Goal: Task Accomplishment & Management: Manage account settings

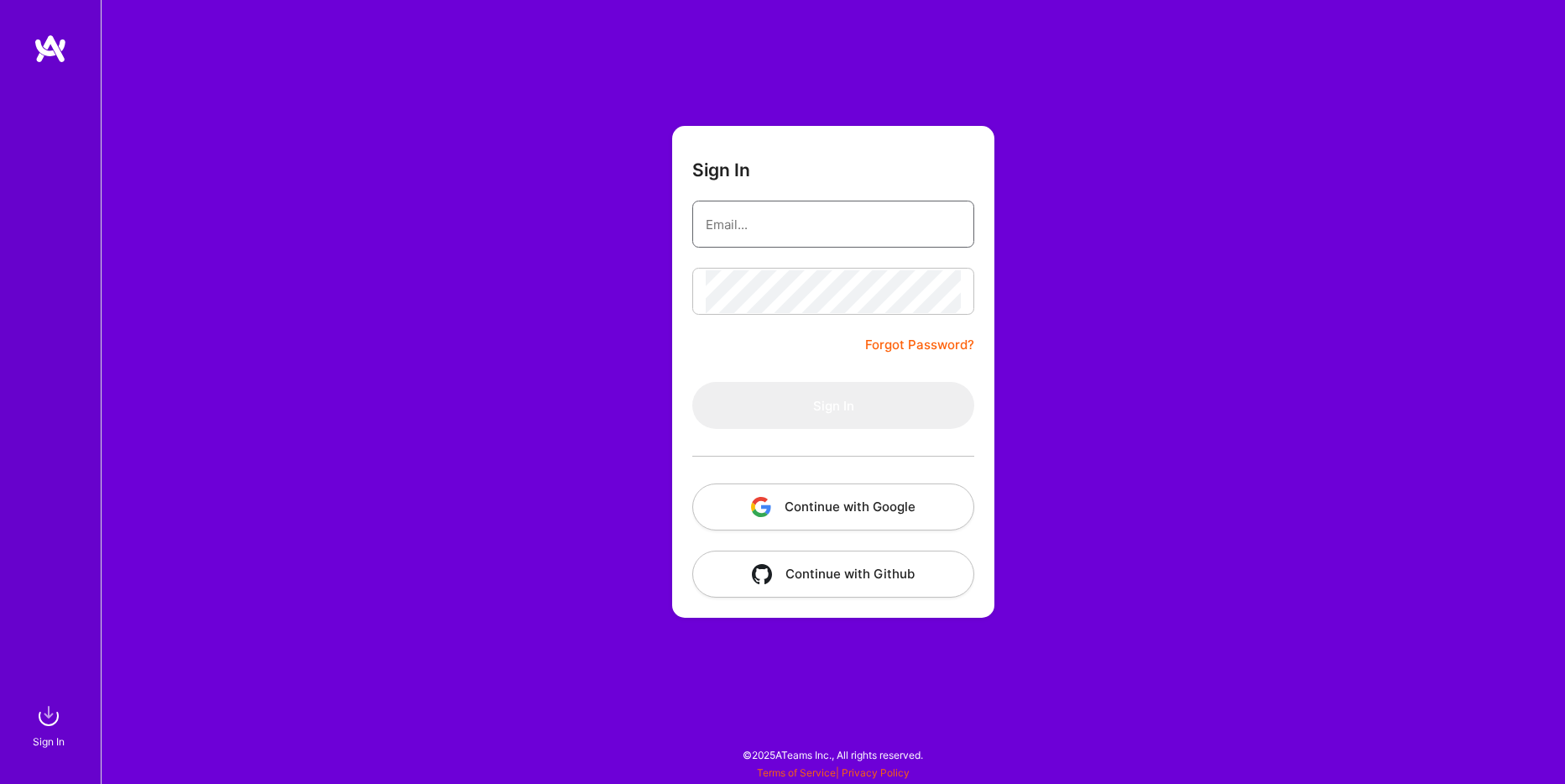
type input "[EMAIL_ADDRESS][DOMAIN_NAME]"
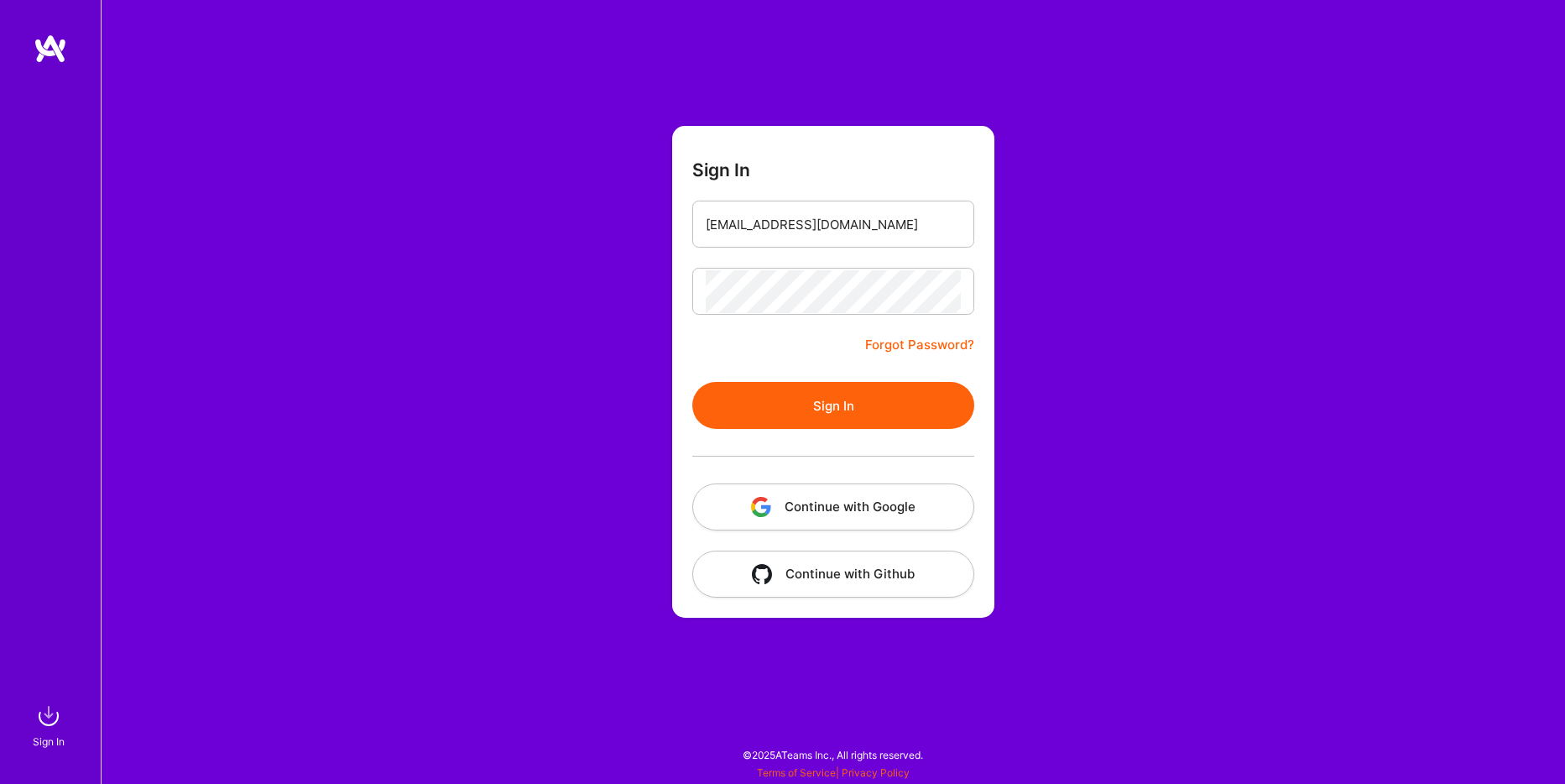
click at [846, 352] on form "Sign In [EMAIL_ADDRESS][DOMAIN_NAME] Forgot Password? Sign In Continue with Goo…" at bounding box center [834, 371] width 322 height 491
click at [826, 405] on button "Sign In" at bounding box center [833, 406] width 282 height 47
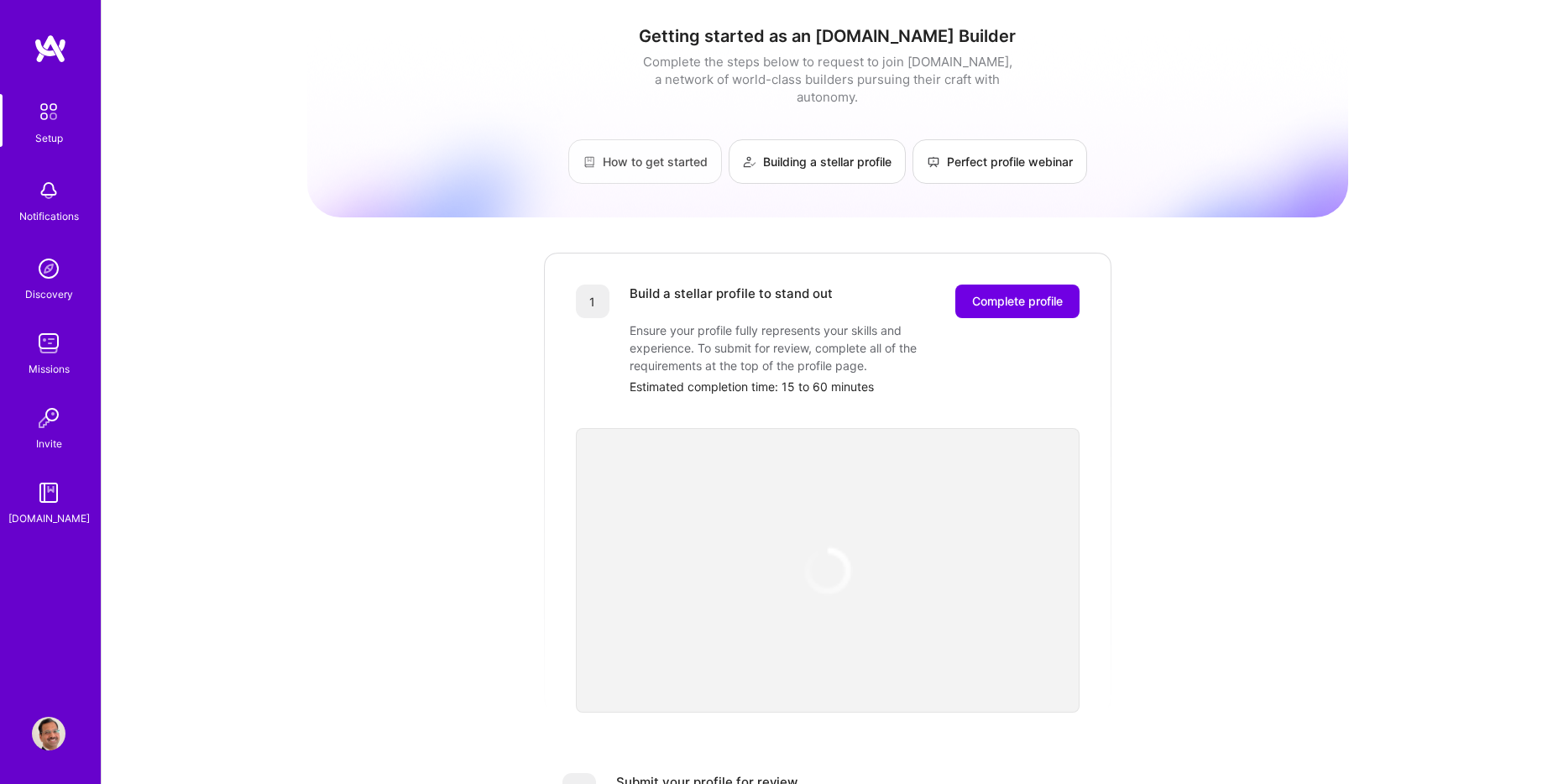
click at [648, 147] on link "How to get started" at bounding box center [645, 161] width 153 height 44
click at [814, 146] on link "Building a stellar profile" at bounding box center [817, 161] width 177 height 44
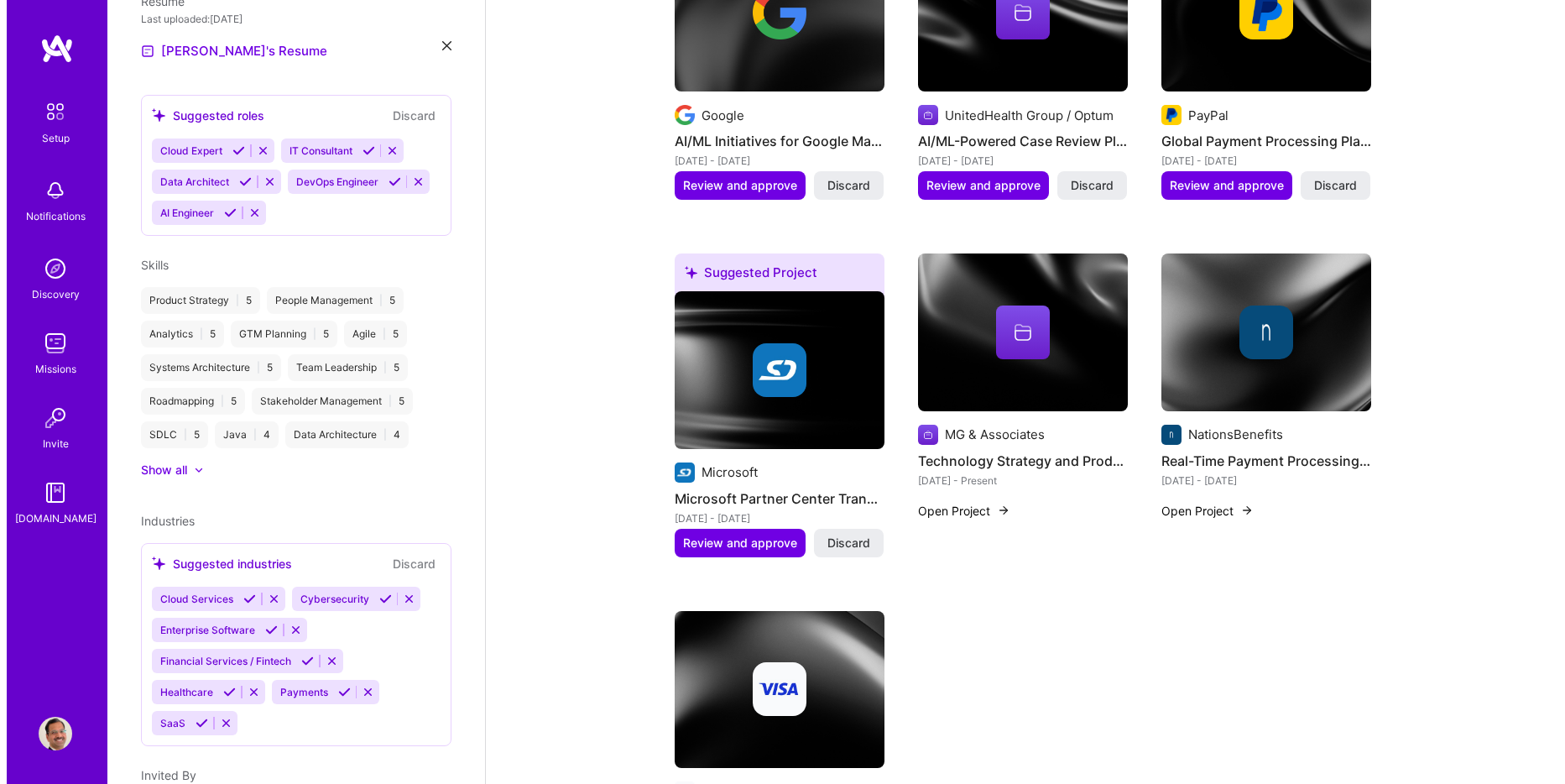
scroll to position [755, 0]
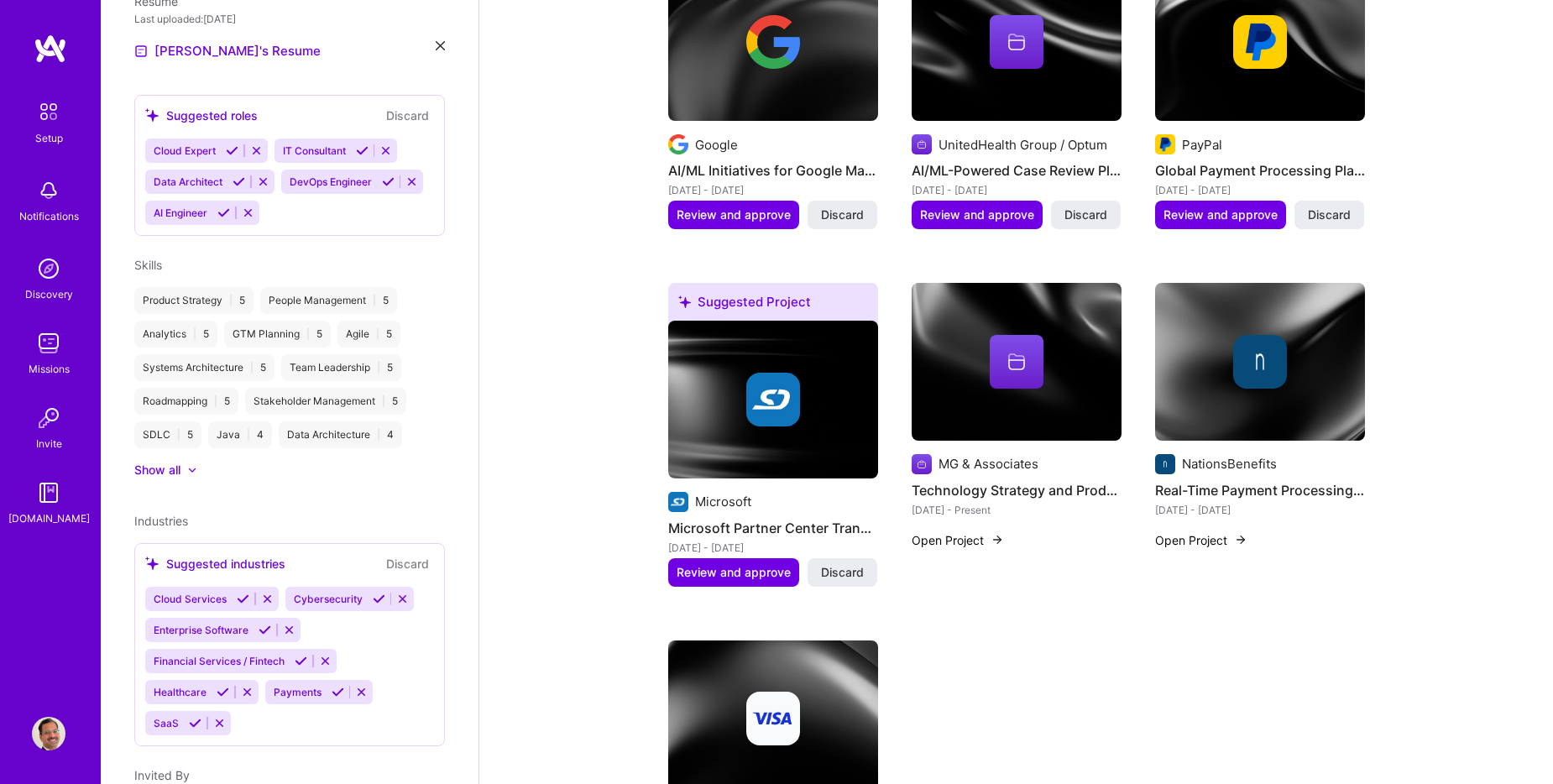
click at [961, 540] on button "Open Project" at bounding box center [957, 539] width 92 height 18
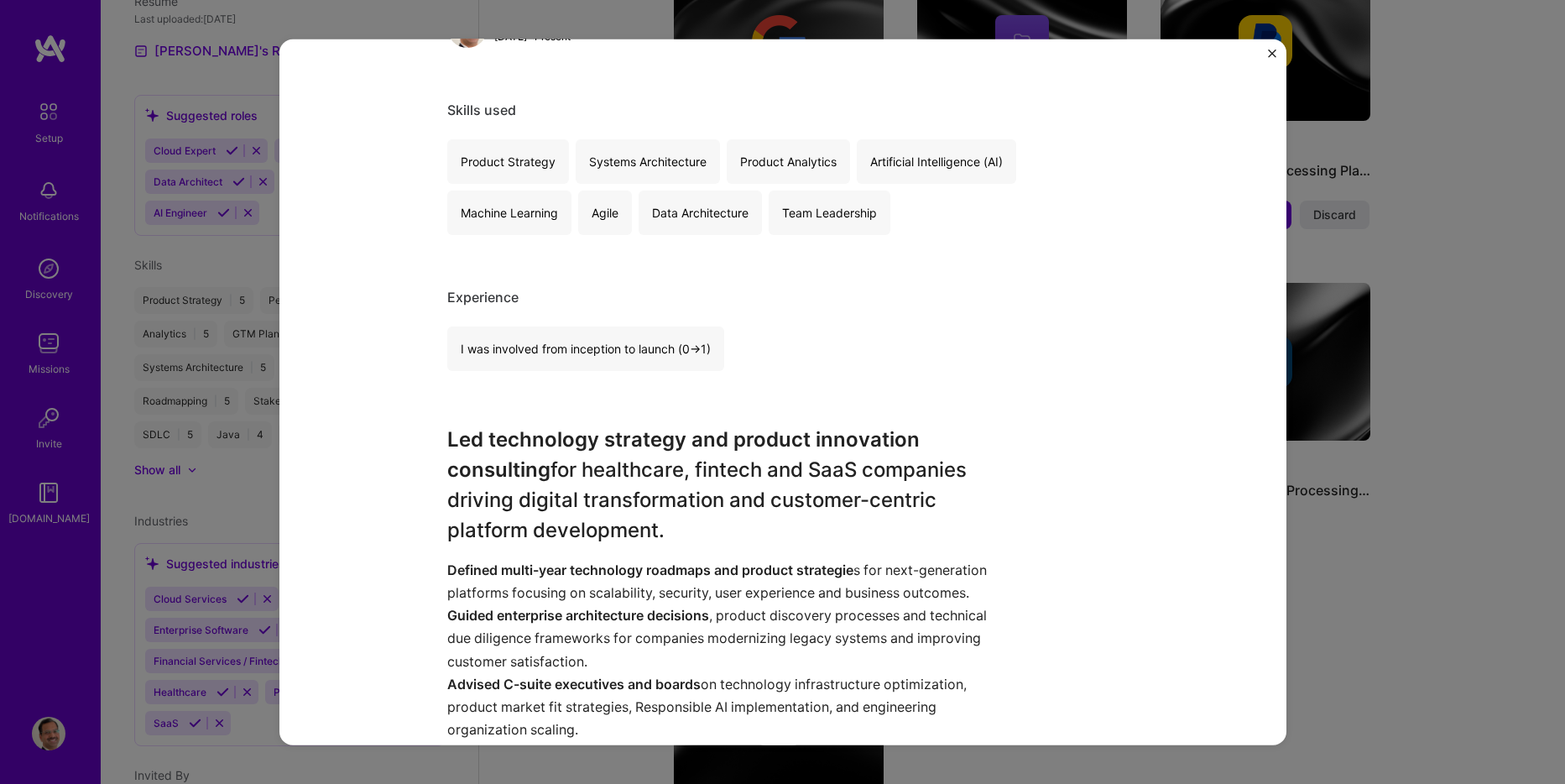
scroll to position [420, 0]
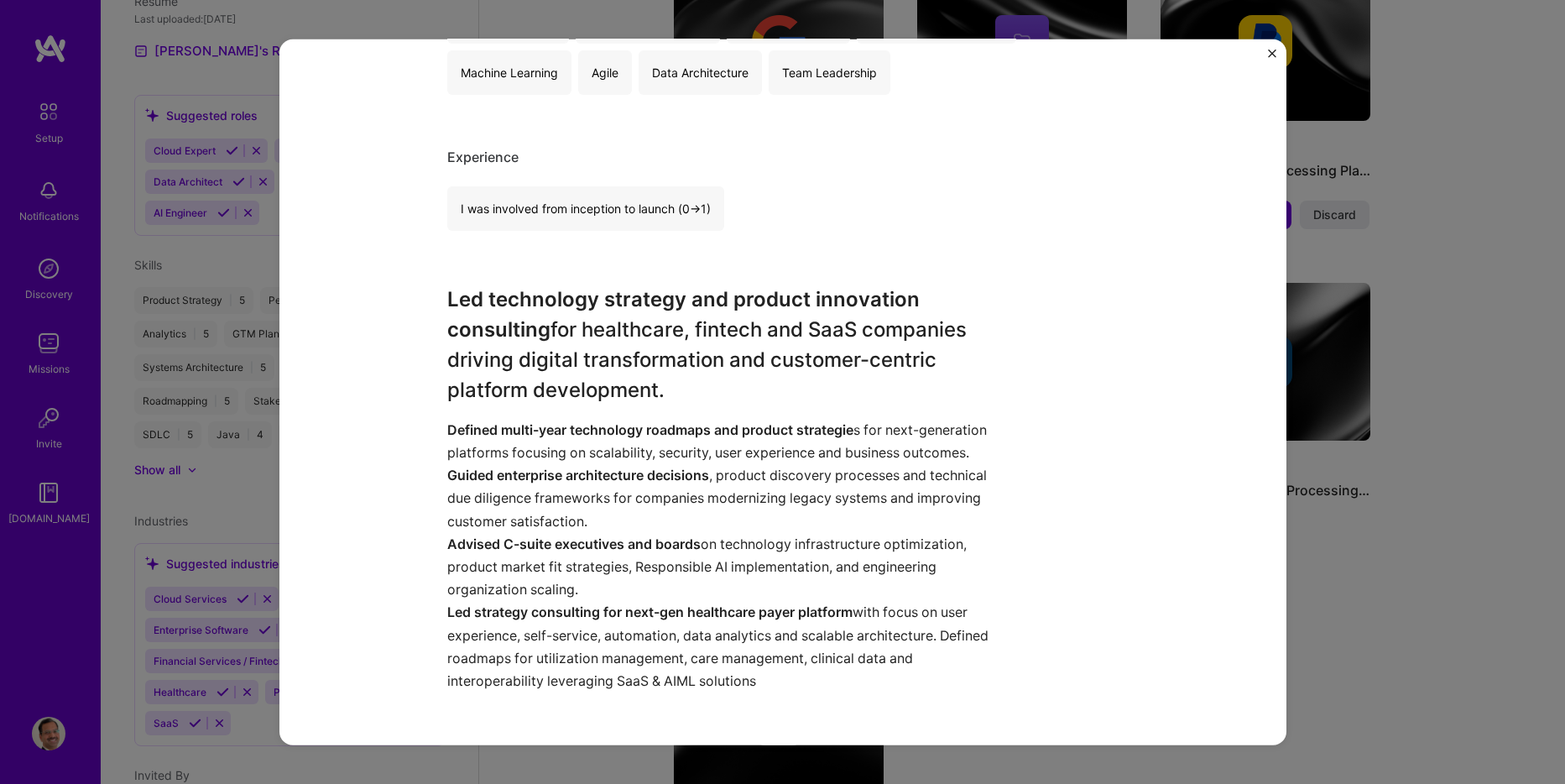
click at [1271, 55] on img "Close" at bounding box center [1272, 53] width 9 height 9
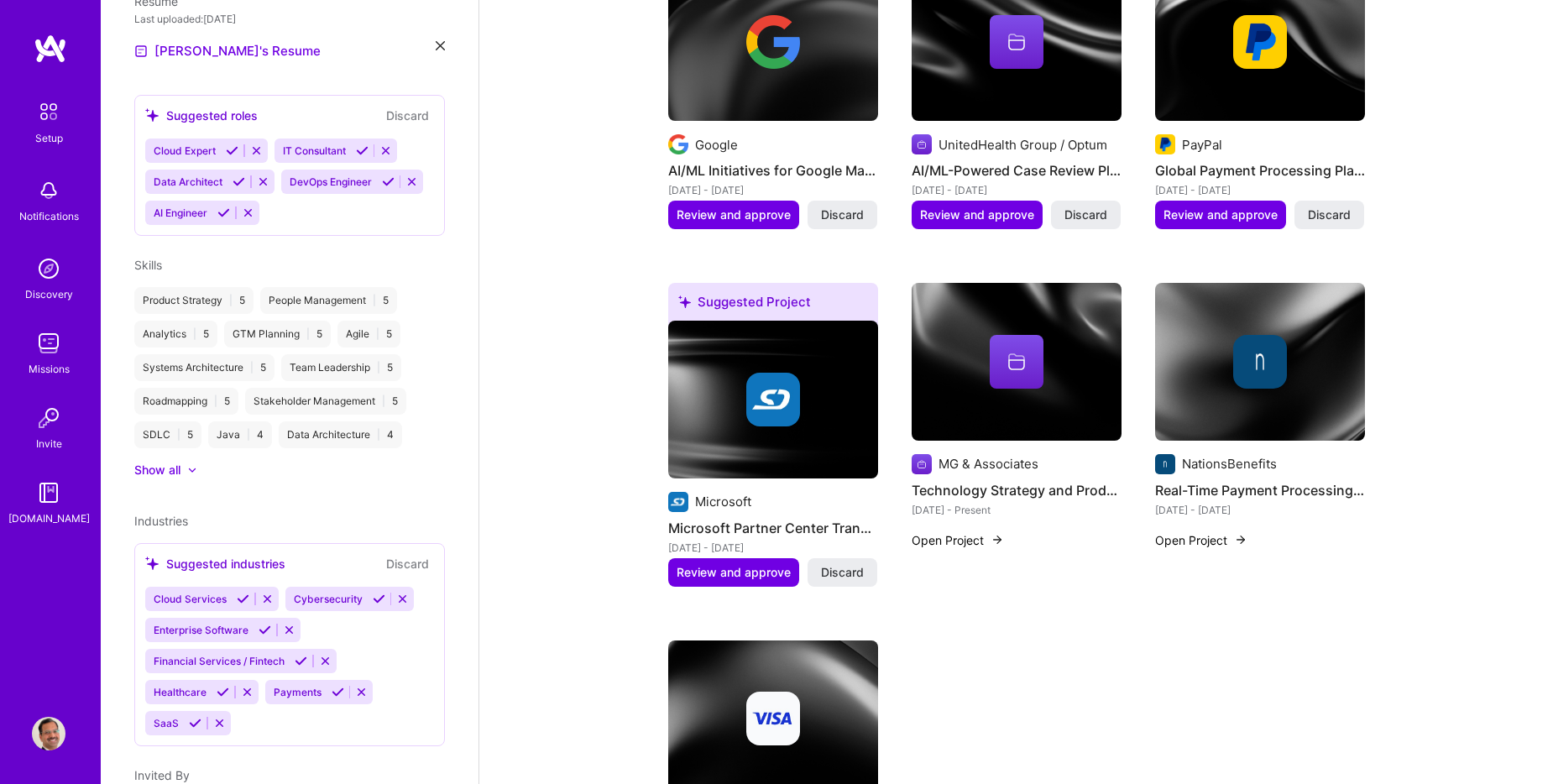
click at [1028, 347] on div at bounding box center [1016, 362] width 54 height 54
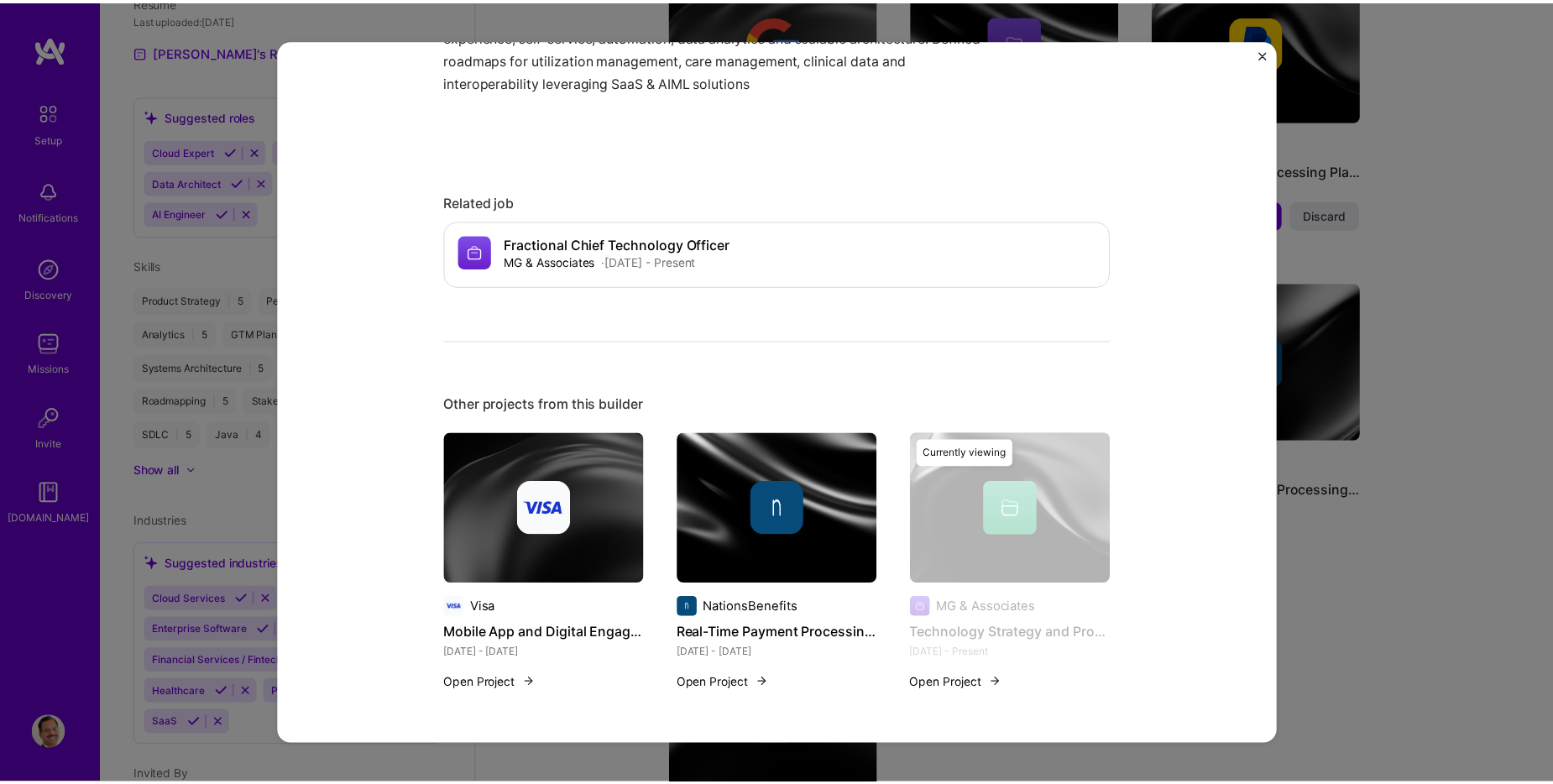
scroll to position [1008, 0]
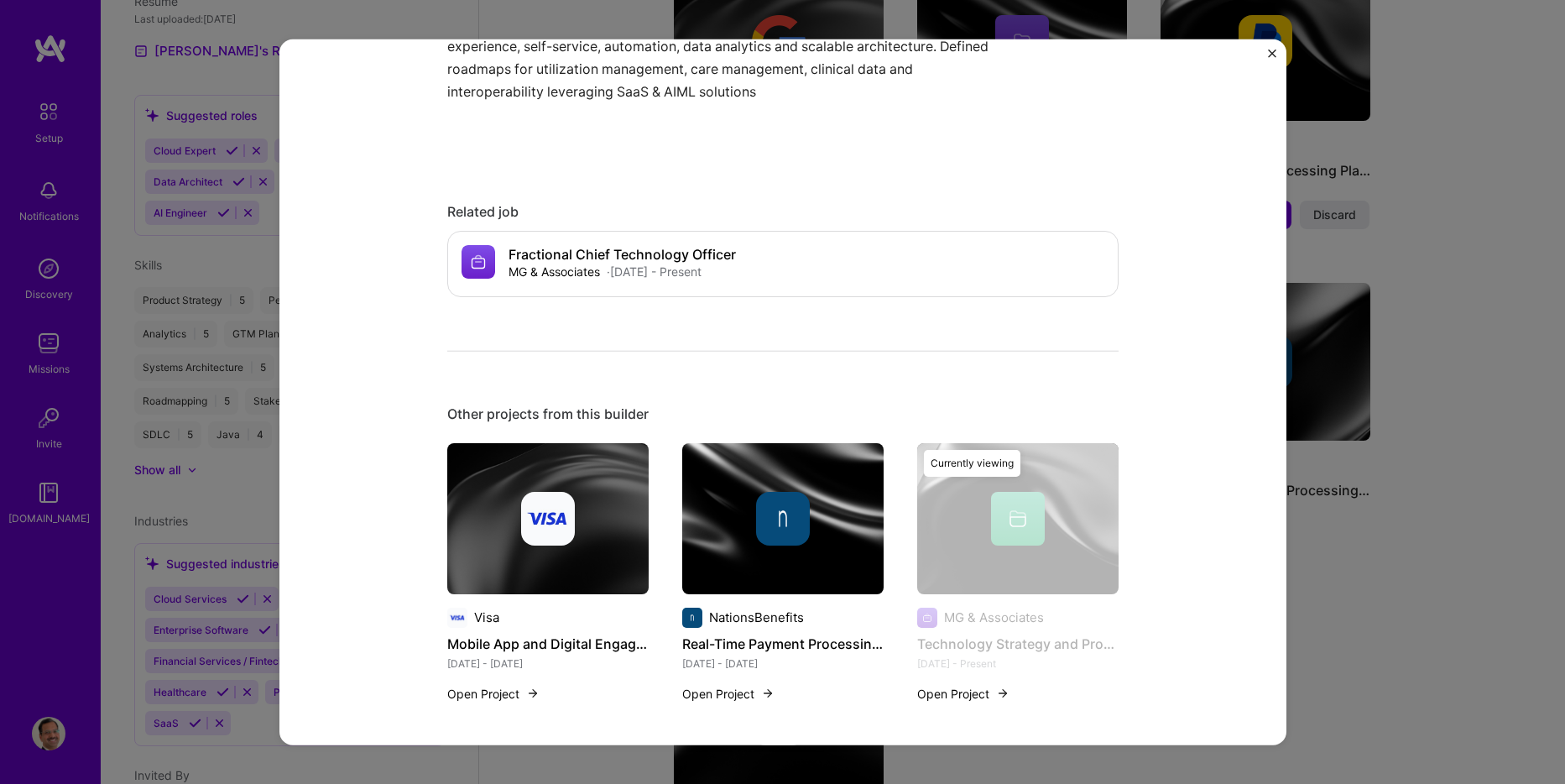
click at [1272, 56] on img "Close" at bounding box center [1272, 53] width 9 height 9
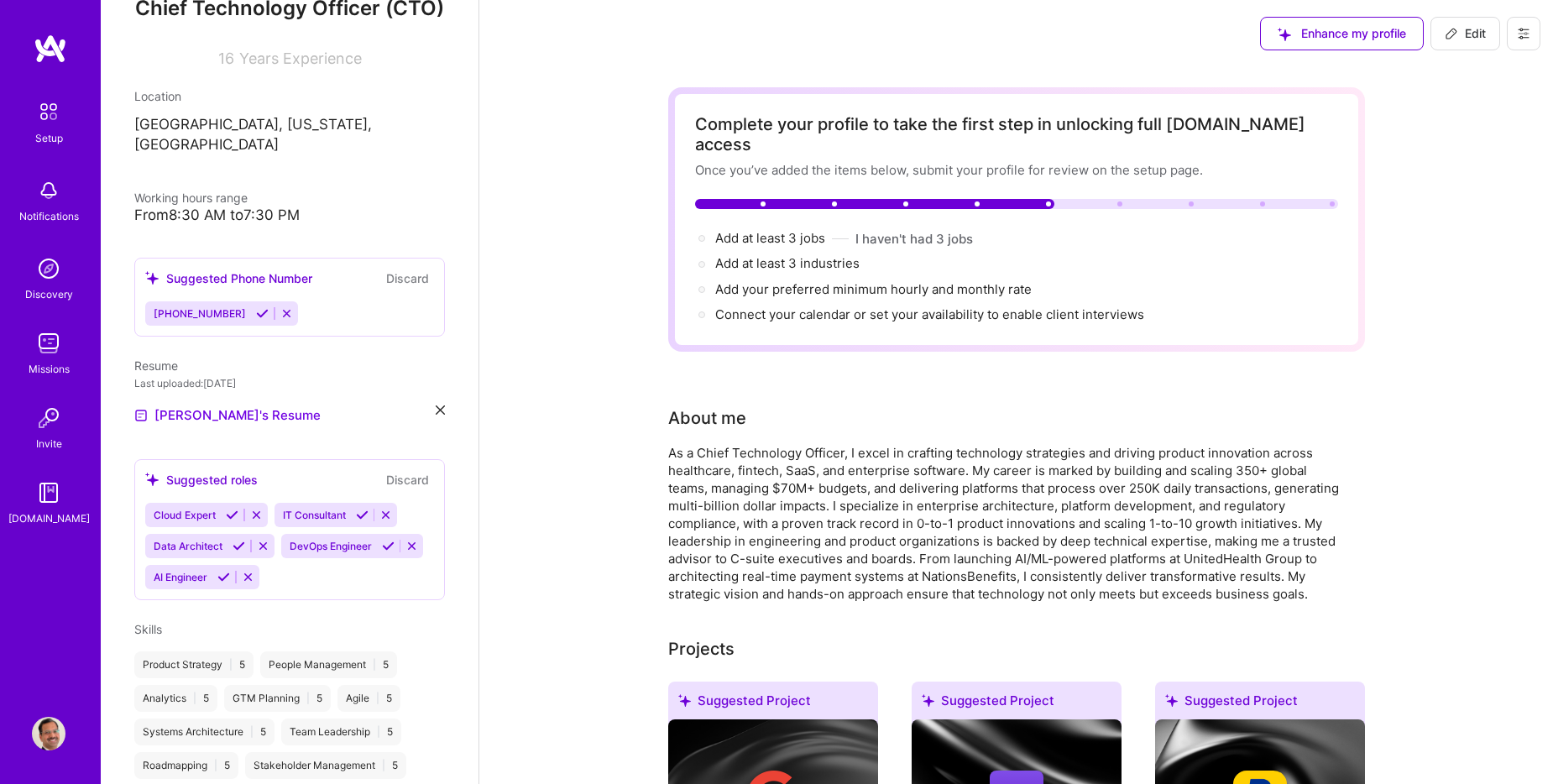
click at [1457, 37] on icon at bounding box center [1452, 33] width 14 height 14
select select "US"
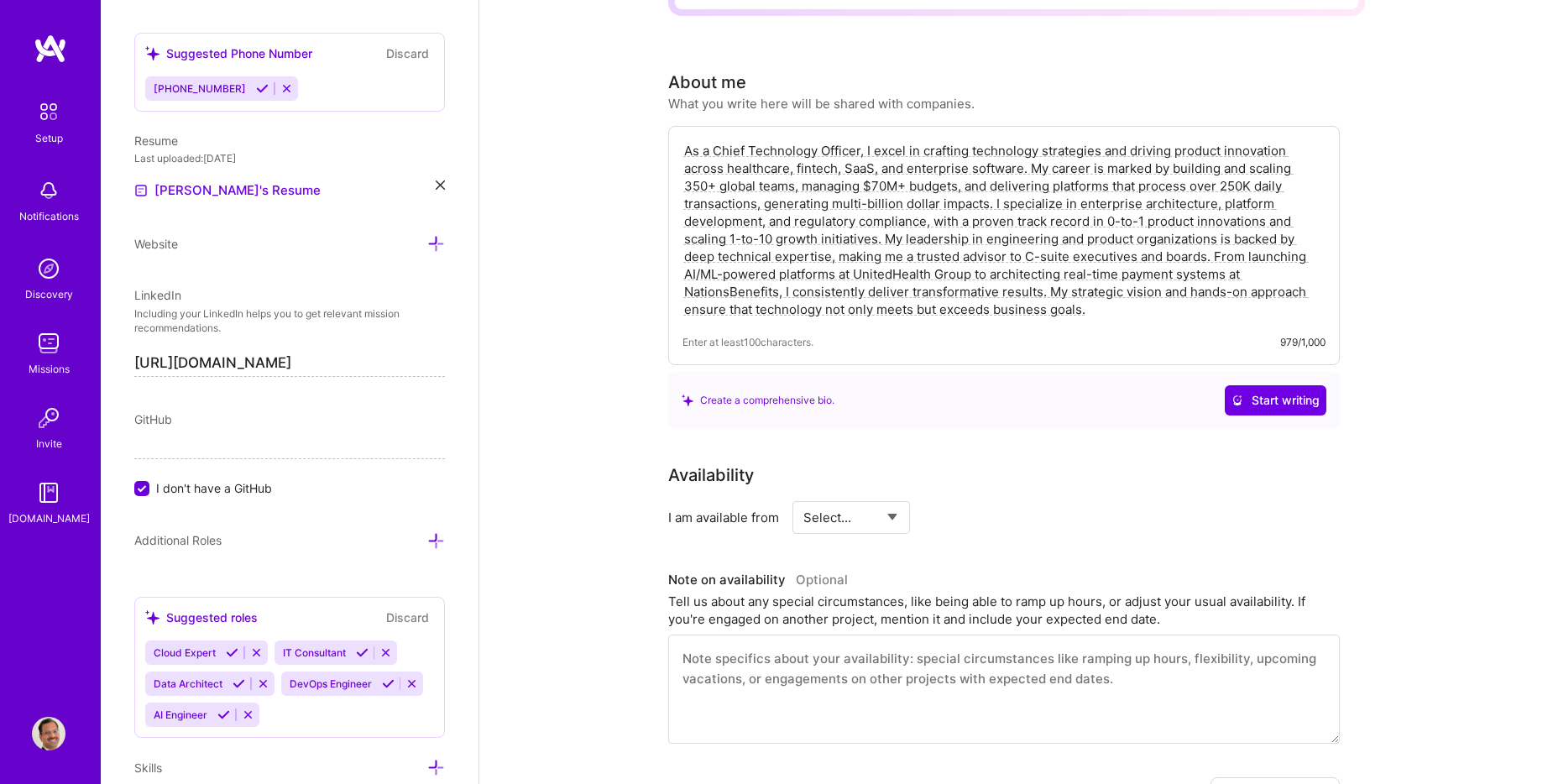
scroll to position [503, 0]
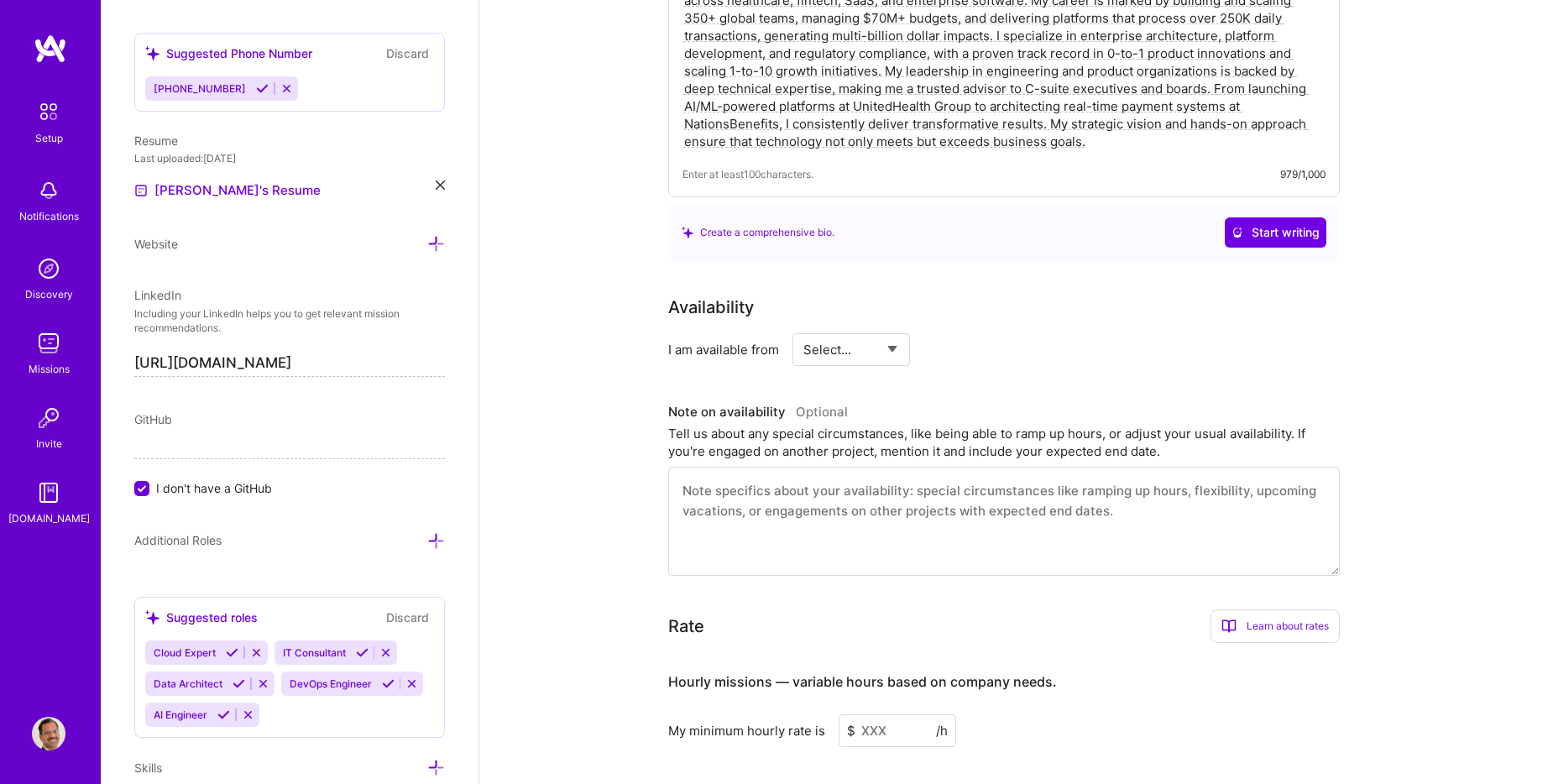
click at [869, 344] on select "Select... Right Now Future Date Not Available" at bounding box center [851, 350] width 96 height 43
select select "Right Now"
click at [803, 328] on select "Select... Right Now Future Date Not Available" at bounding box center [851, 350] width 96 height 43
drag, startPoint x: 978, startPoint y: 331, endPoint x: 962, endPoint y: 330, distance: 16.0
click at [962, 333] on input at bounding box center [1004, 349] width 100 height 32
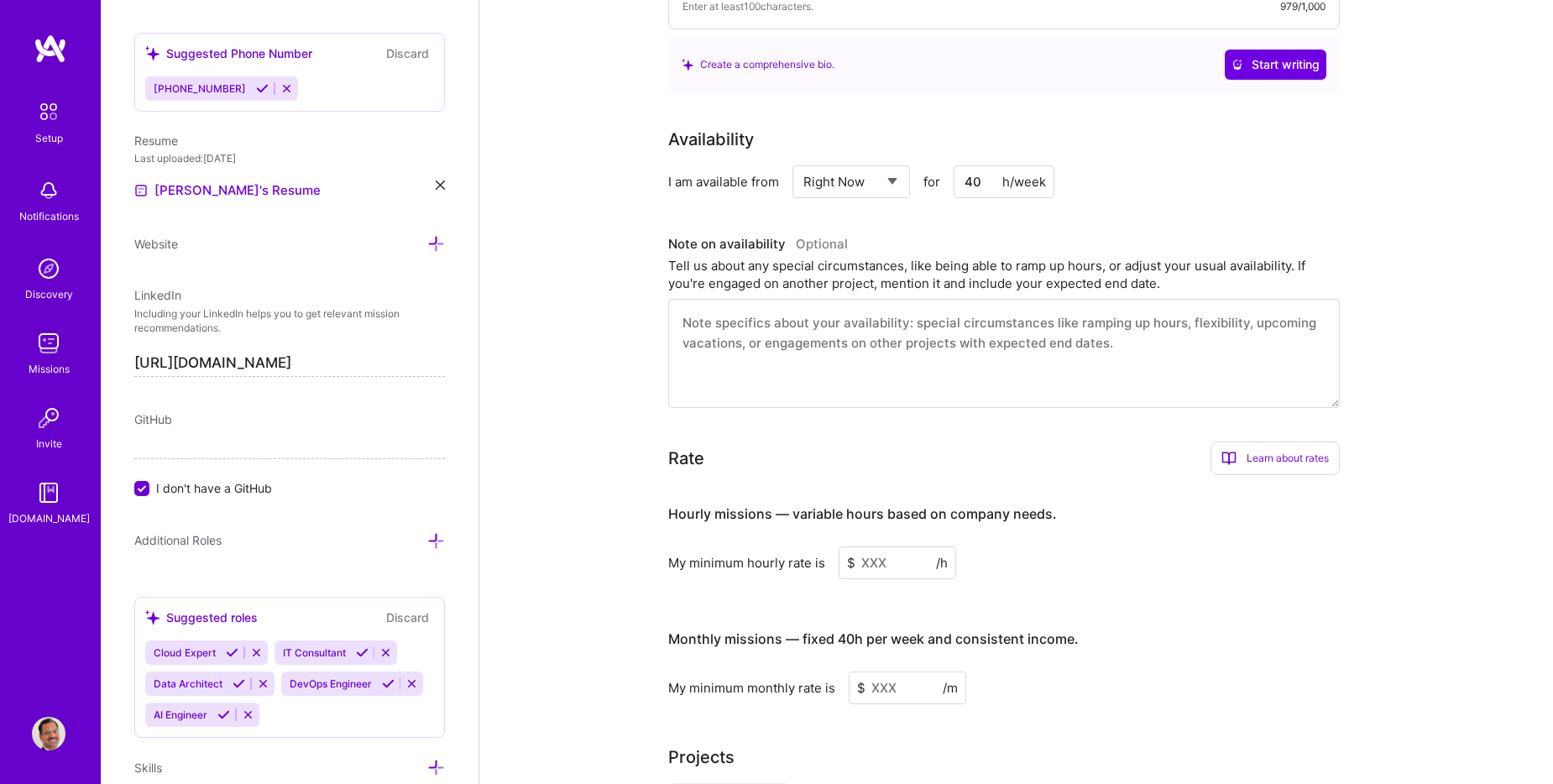
scroll to position [755, 0]
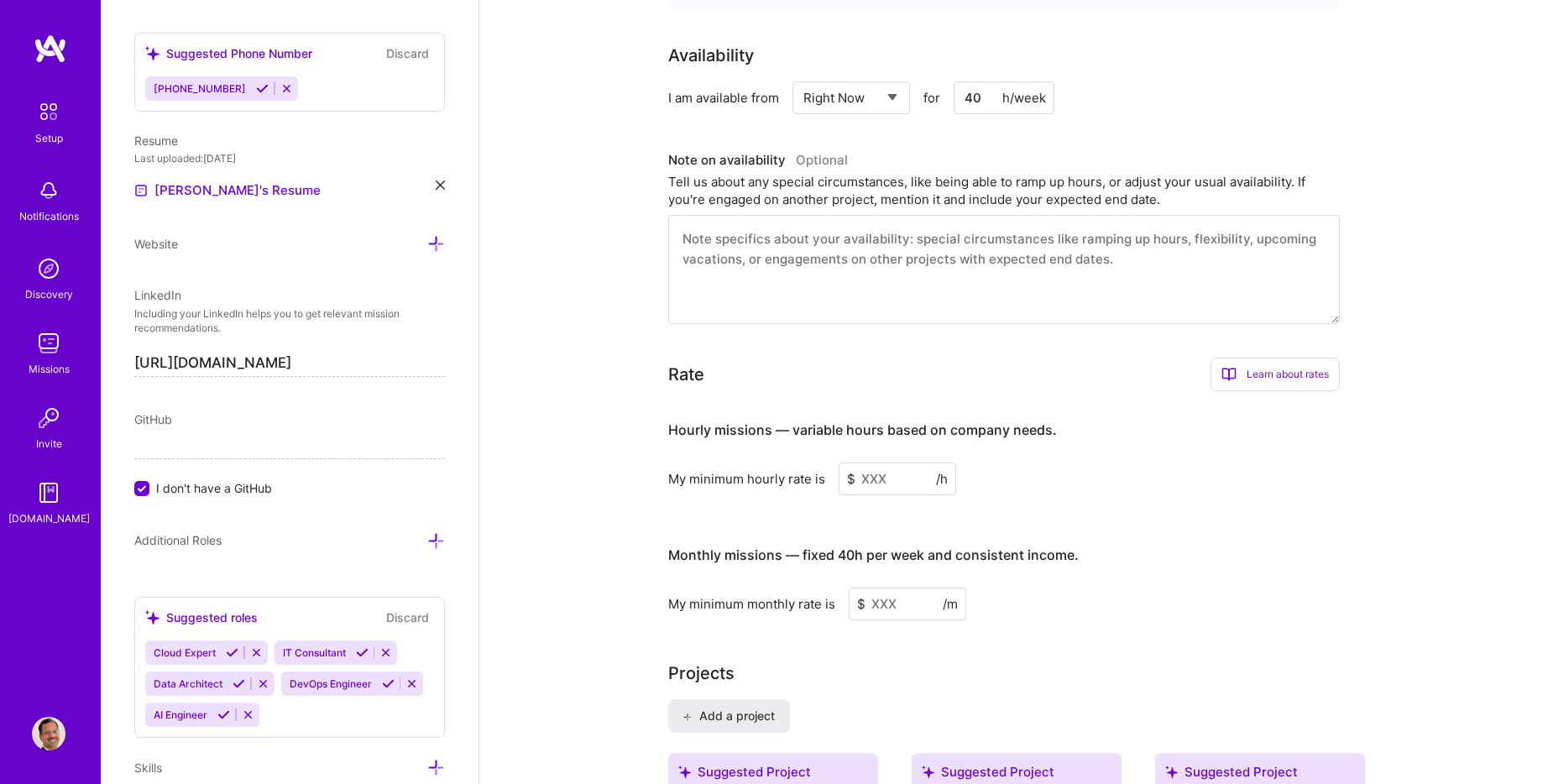
type input "40"
click at [890, 462] on input at bounding box center [897, 477] width 118 height 32
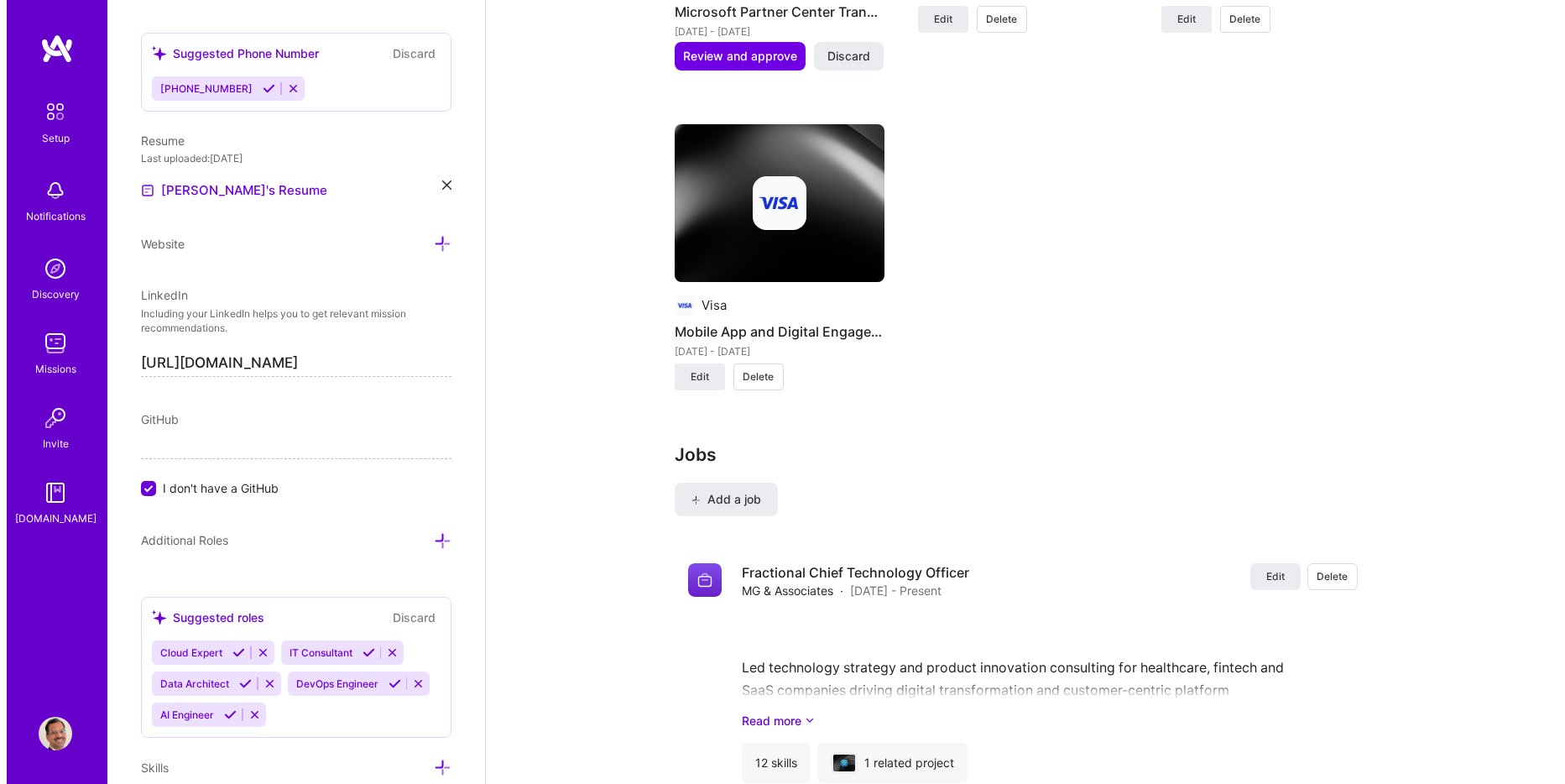
scroll to position [2181, 0]
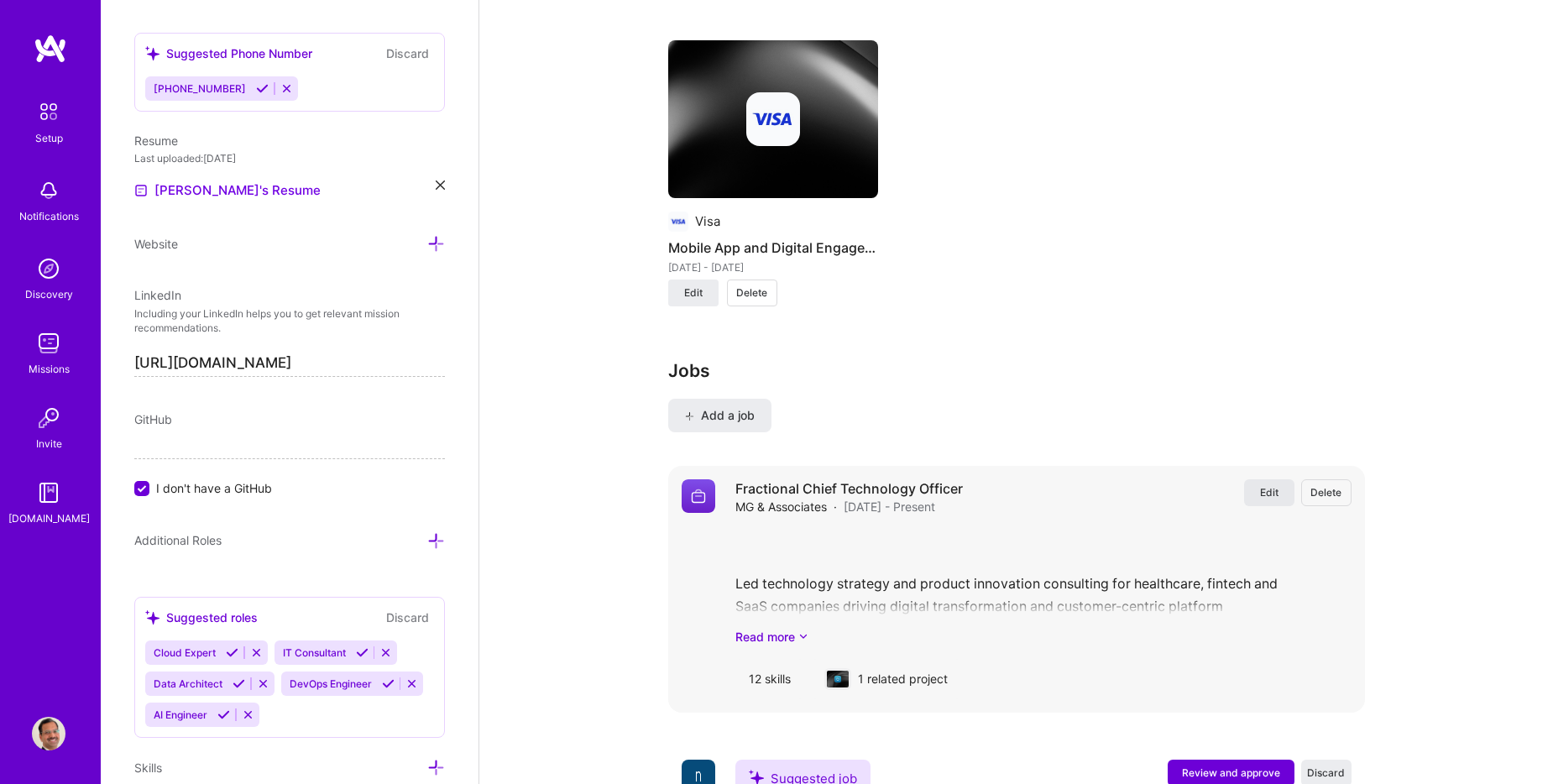
click at [1260, 485] on span "Edit" at bounding box center [1269, 492] width 19 height 15
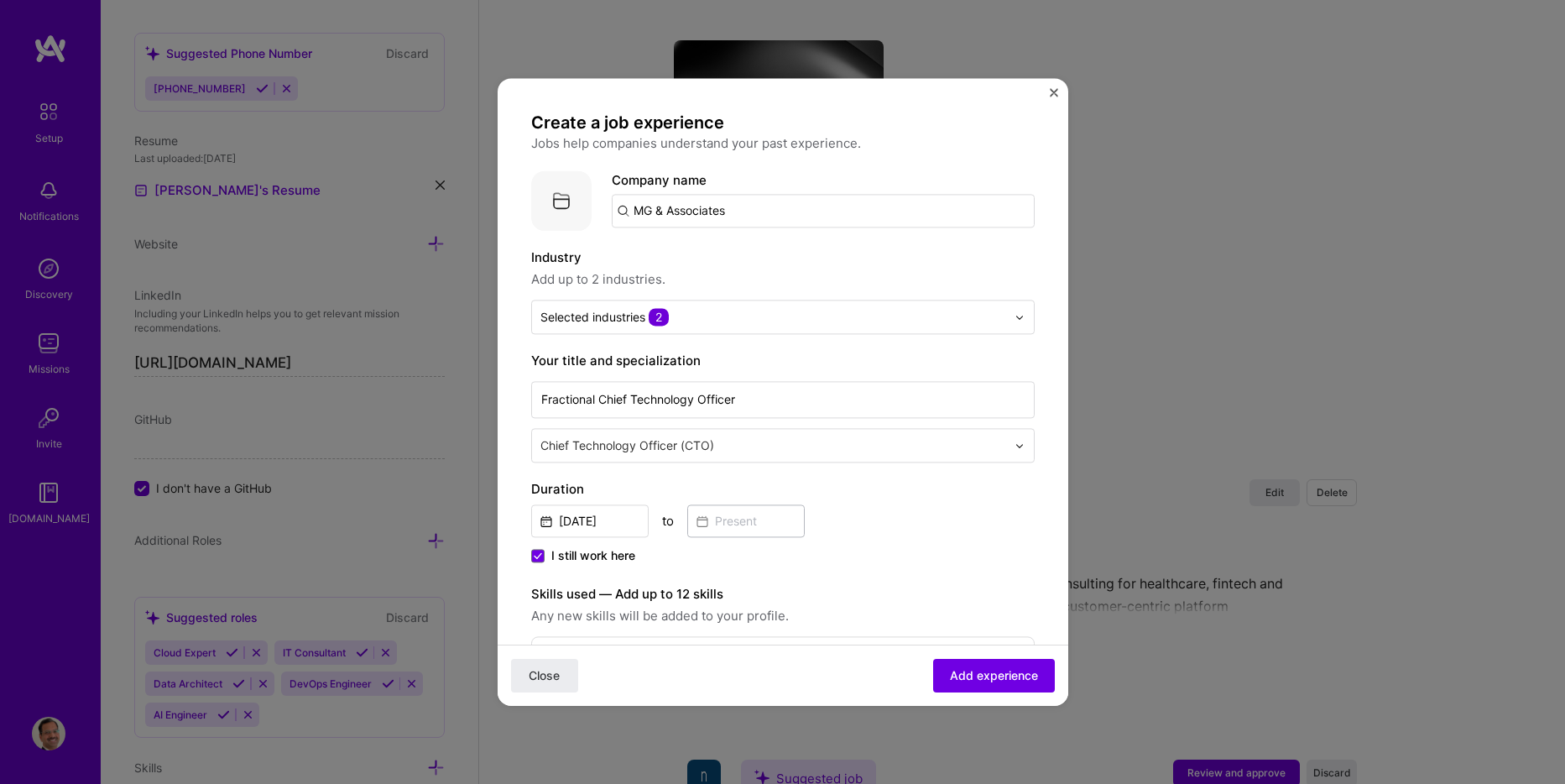
drag, startPoint x: 761, startPoint y: 214, endPoint x: 537, endPoint y: 212, distance: 224.0
click at [537, 212] on div "Company logo Company name MG & Associates" at bounding box center [782, 199] width 503 height 60
click at [997, 312] on div "Selected industries 2" at bounding box center [773, 316] width 483 height 32
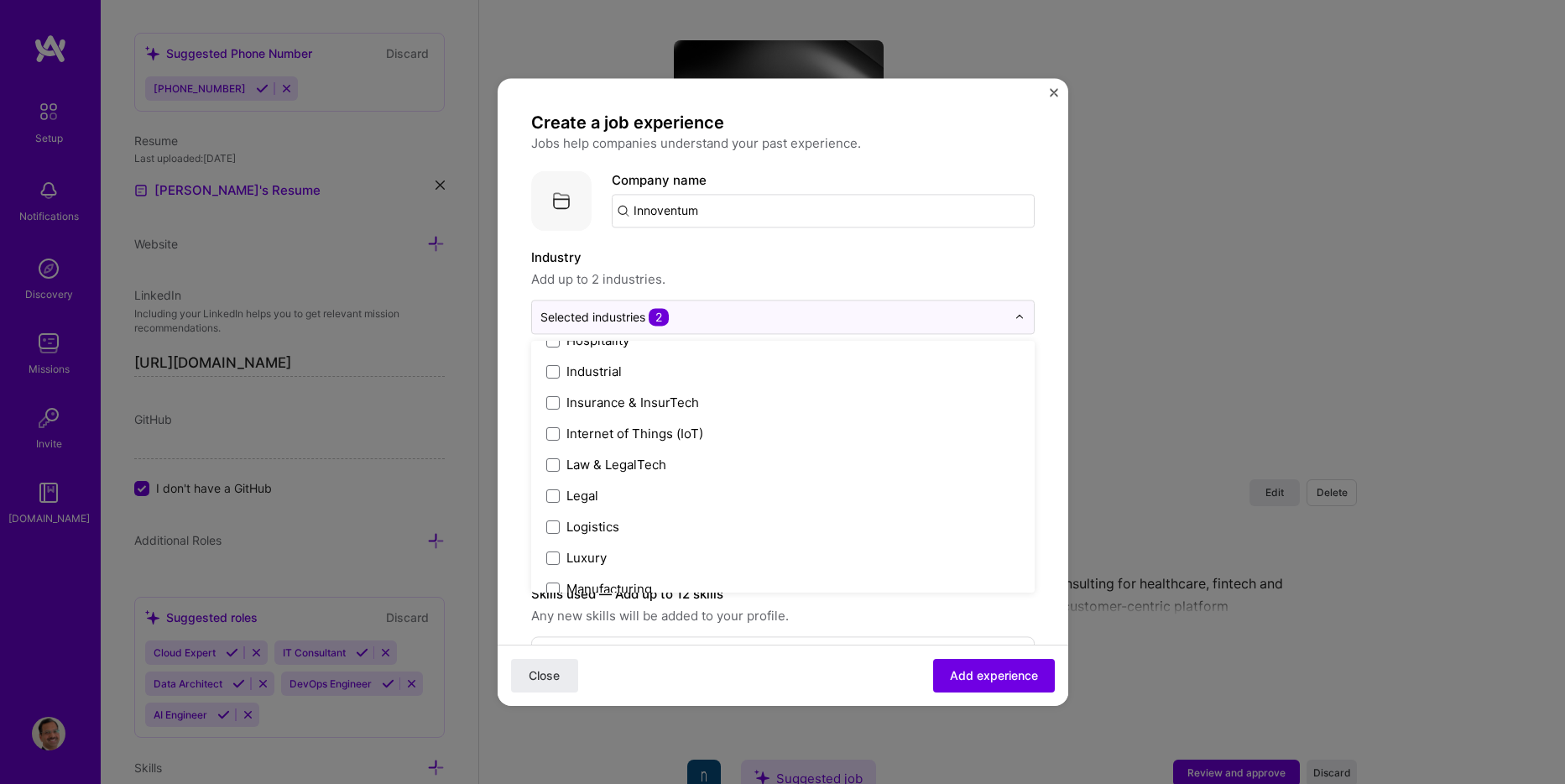
scroll to position [2141, 0]
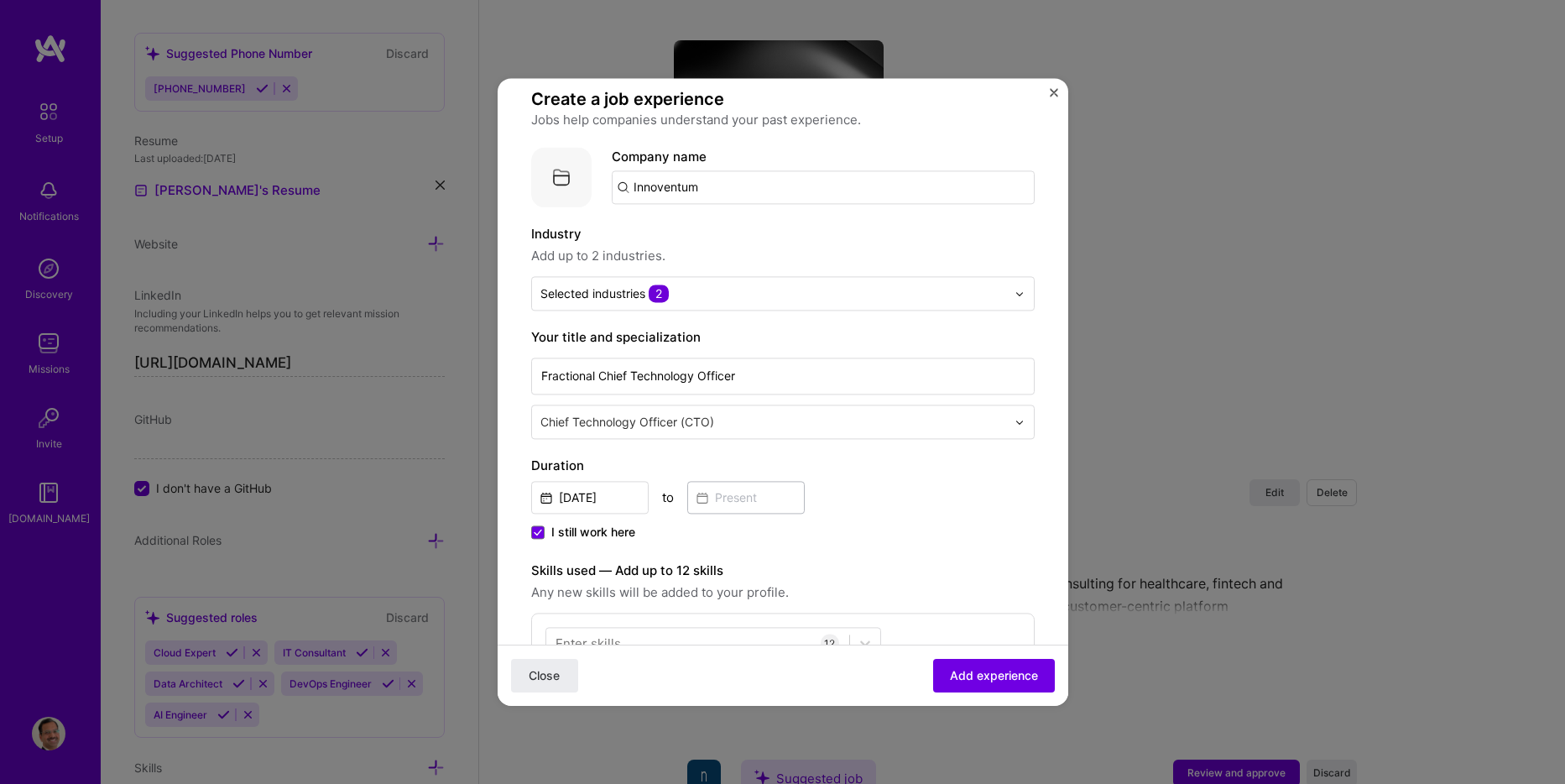
scroll to position [0, 0]
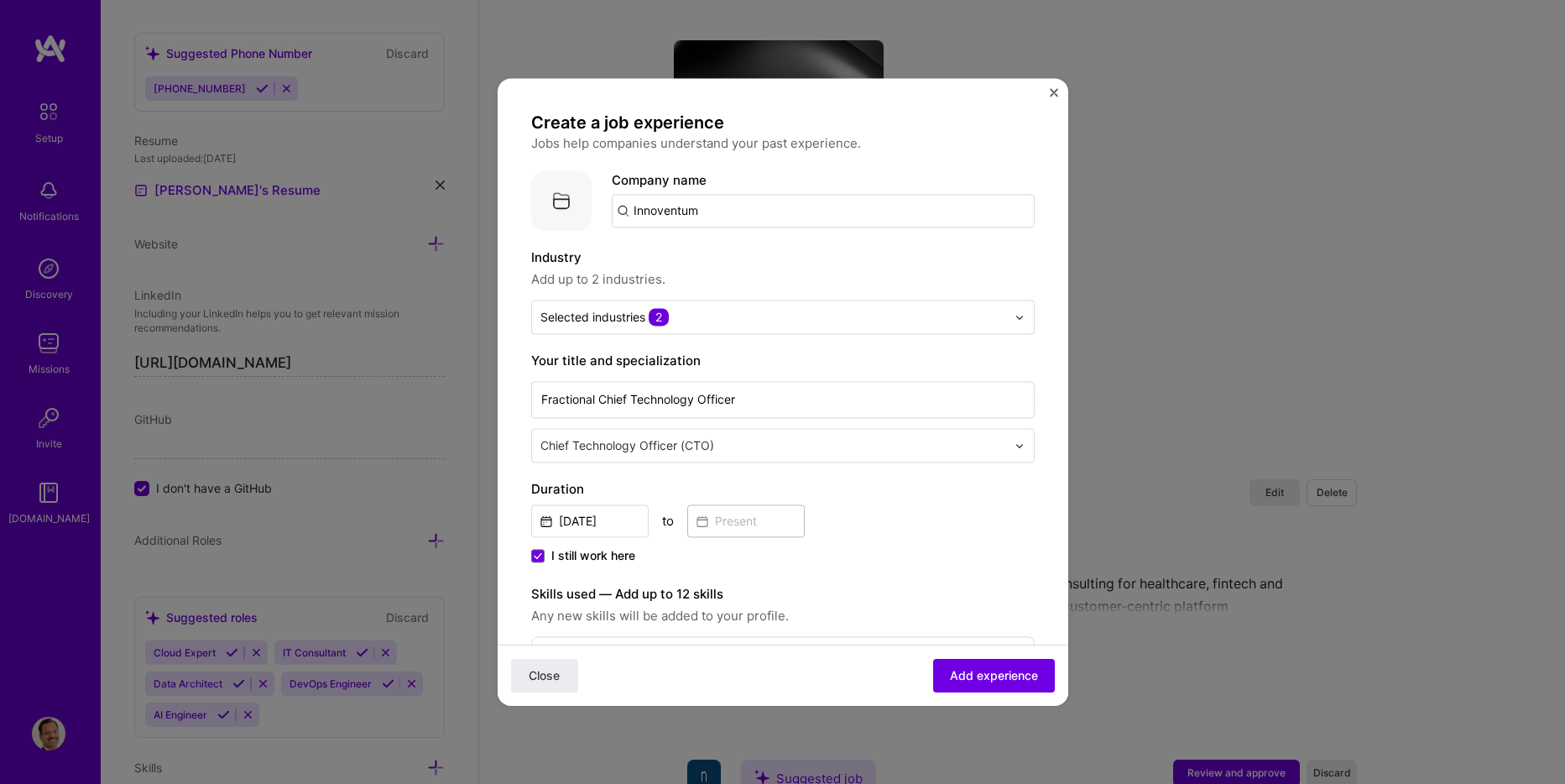
click at [625, 209] on input "Innoventum" at bounding box center [823, 210] width 423 height 33
click at [718, 212] on input "Innoventum" at bounding box center [823, 210] width 423 height 33
type input "Innoventum"
click at [773, 253] on div "Innoventum" at bounding box center [748, 257] width 85 height 29
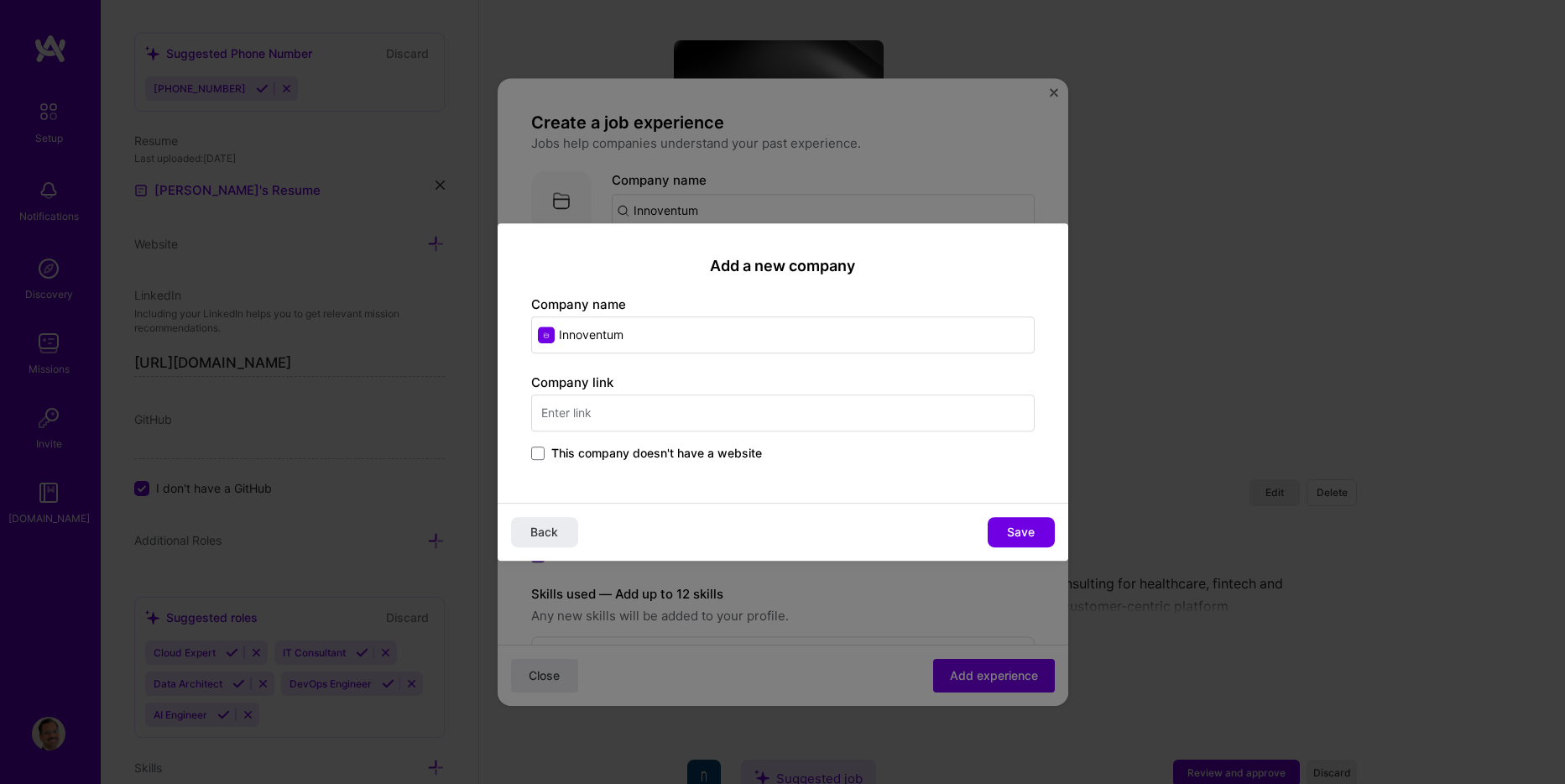
click at [636, 411] on input "text" at bounding box center [782, 413] width 503 height 37
type input "www.innoventumpartners.com"
click at [1011, 532] on span "Save" at bounding box center [1021, 532] width 28 height 17
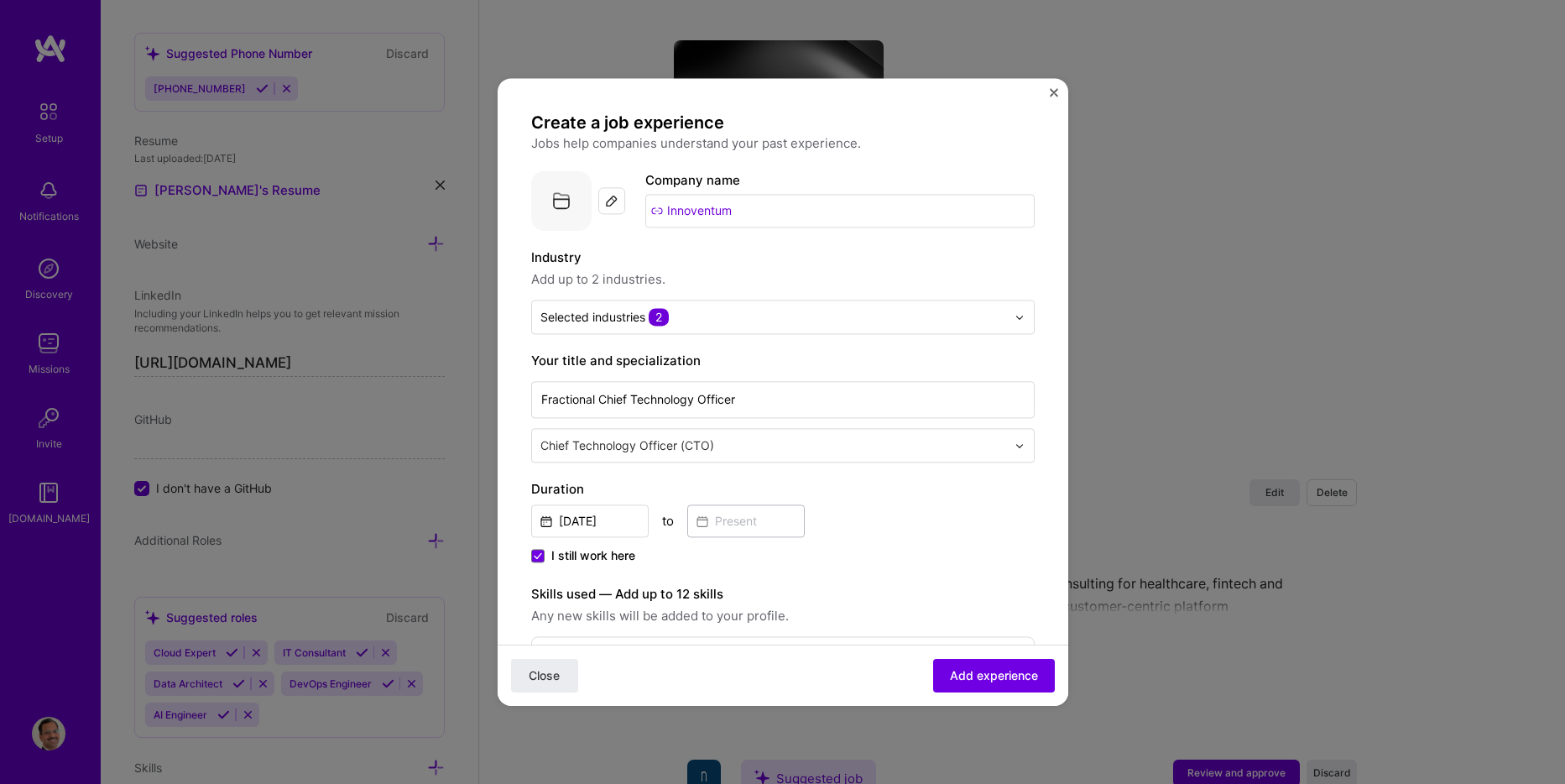
click at [657, 209] on input "Innoventum" at bounding box center [840, 210] width 389 height 33
drag, startPoint x: 747, startPoint y: 209, endPoint x: 635, endPoint y: 209, distance: 112.0
click at [635, 209] on div "Company logo Company name Innoventum" at bounding box center [782, 199] width 503 height 60
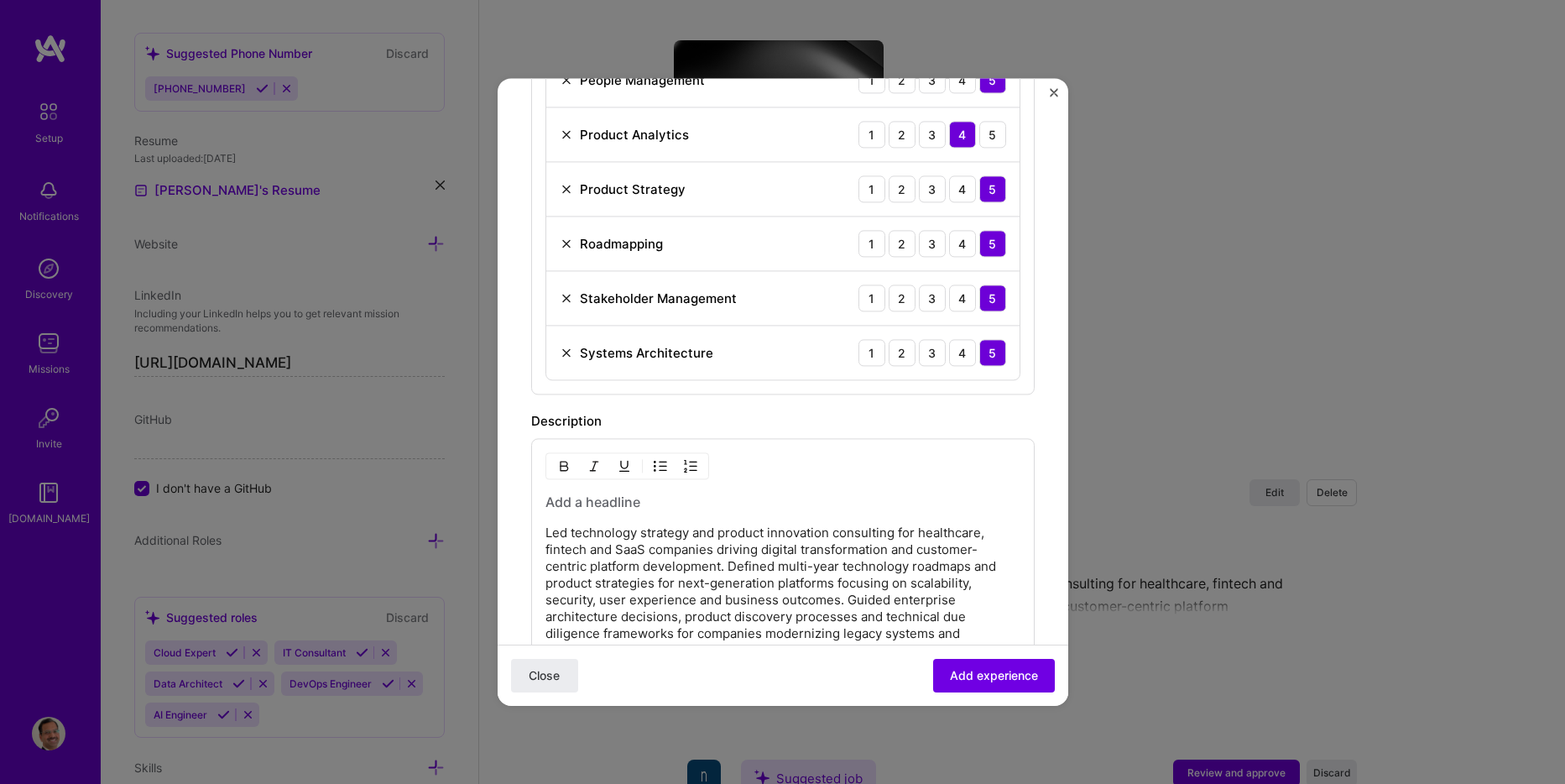
scroll to position [1091, 0]
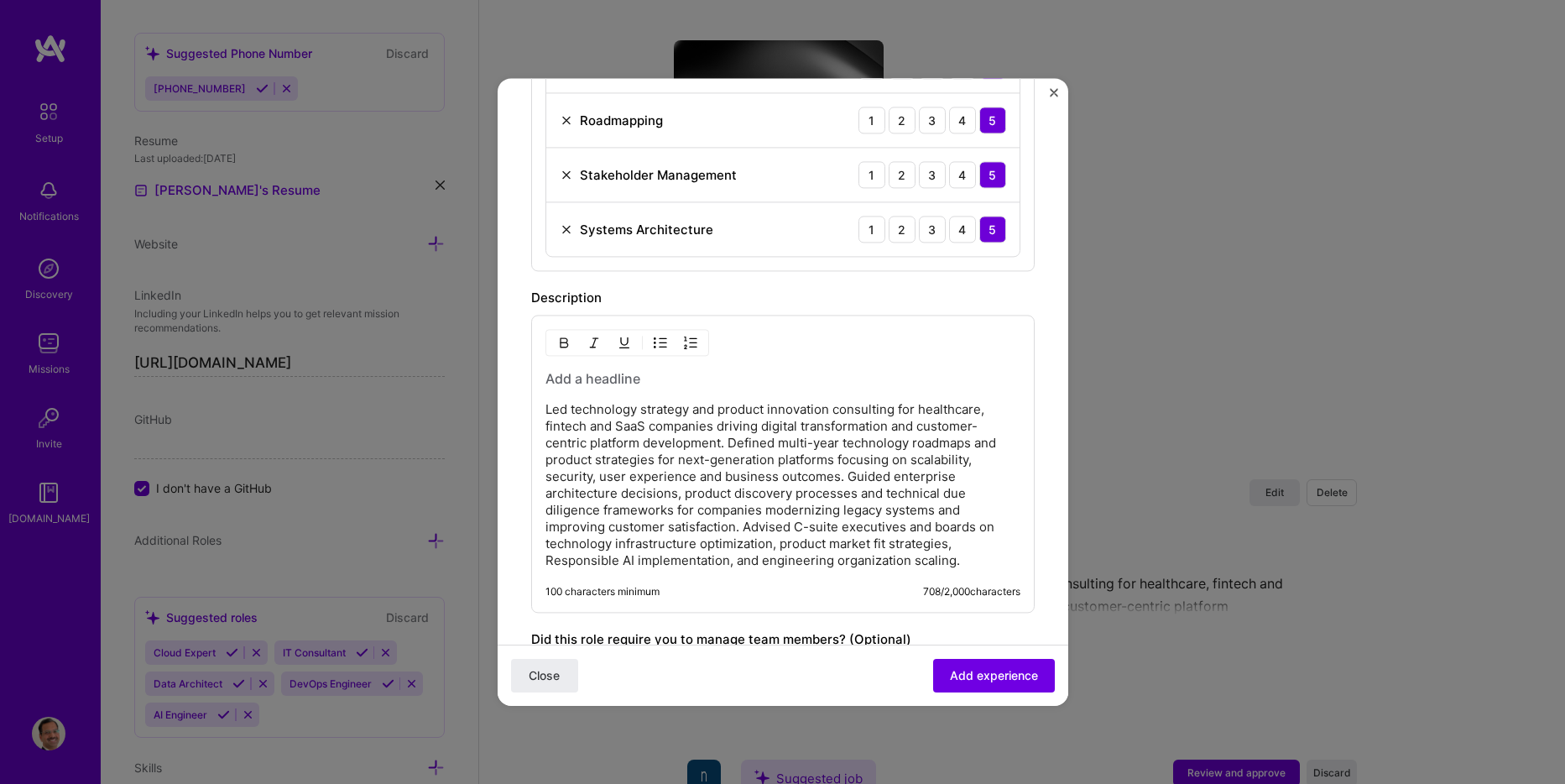
click at [667, 375] on h3 at bounding box center [782, 378] width 475 height 19
click at [655, 381] on h3 at bounding box center [782, 378] width 475 height 19
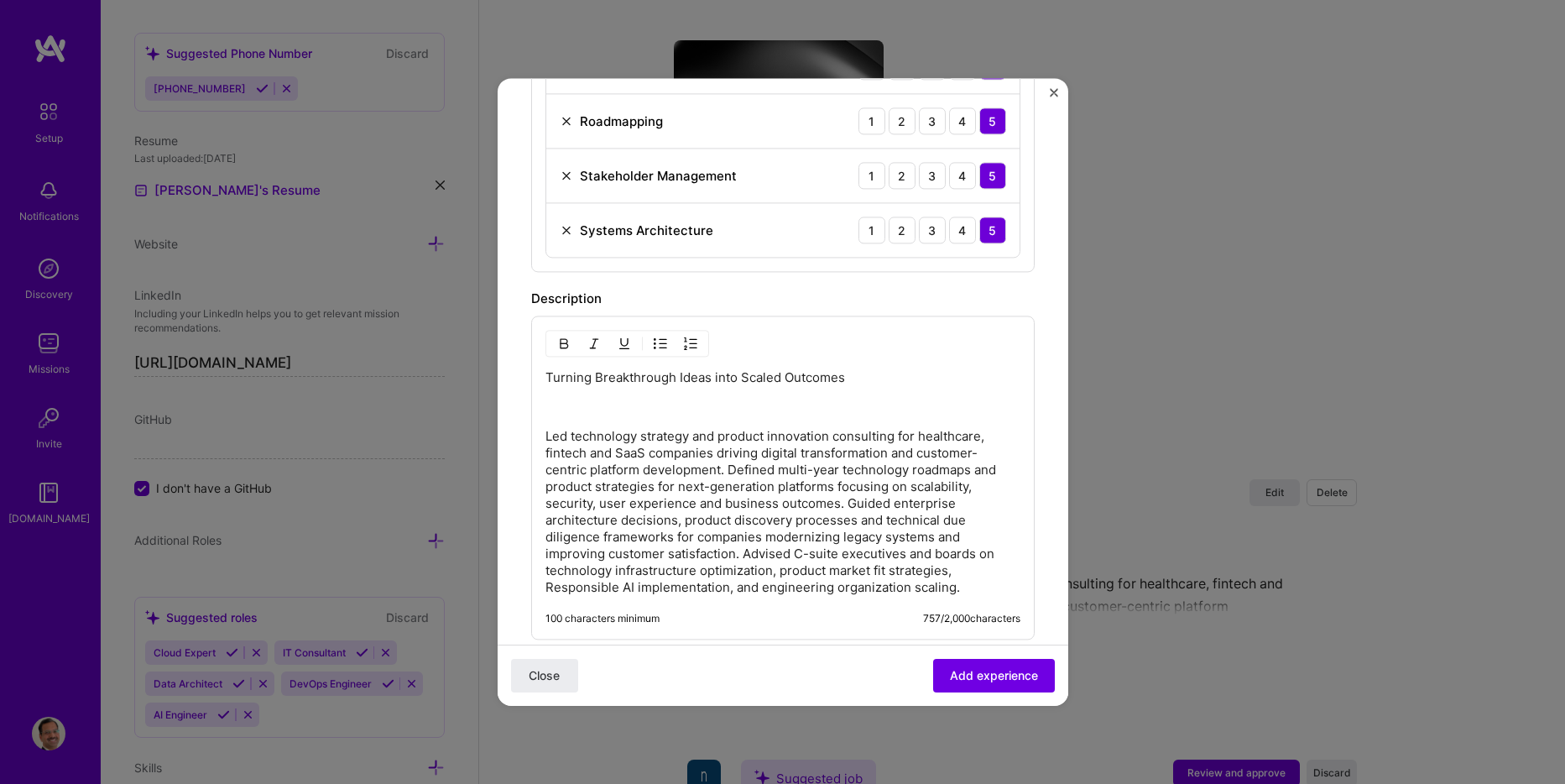
click at [614, 414] on p at bounding box center [782, 407] width 475 height 17
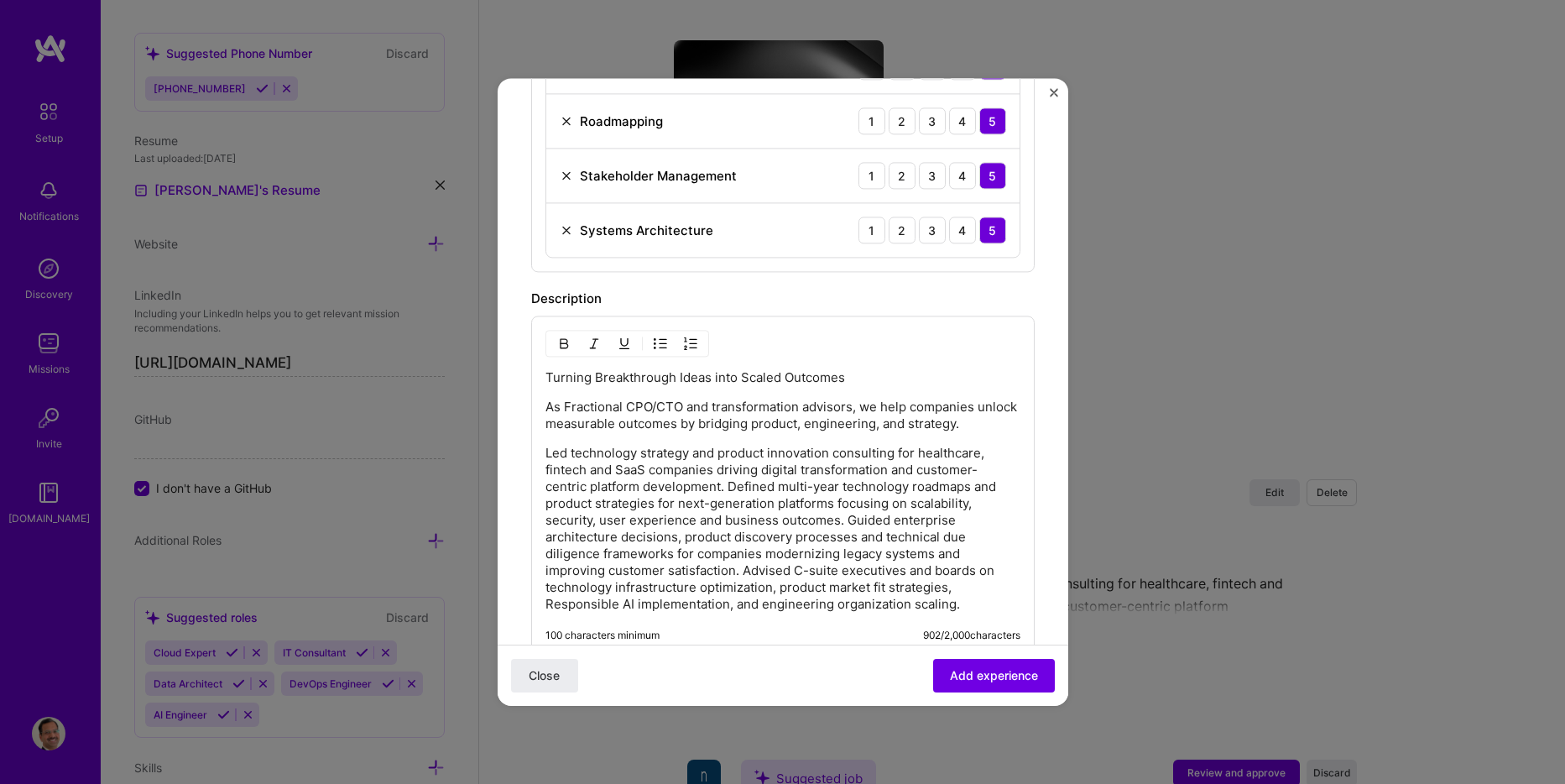
drag, startPoint x: 847, startPoint y: 399, endPoint x: 969, endPoint y: 420, distance: 123.8
click at [847, 400] on p "As Fractional CPO/CTO and transformation advisors, we help companies unlock mea…" at bounding box center [782, 416] width 475 height 33
drag, startPoint x: 563, startPoint y: 400, endPoint x: 597, endPoint y: 411, distance: 35.7
click at [563, 400] on p "As Fractional CPO/CTO and transformation advisor, we help companies unlock meas…" at bounding box center [782, 416] width 475 height 33
click at [870, 405] on p "As a Fractional CPO/CTO and transformation advisor, we help companies unlock me…" at bounding box center [782, 416] width 475 height 33
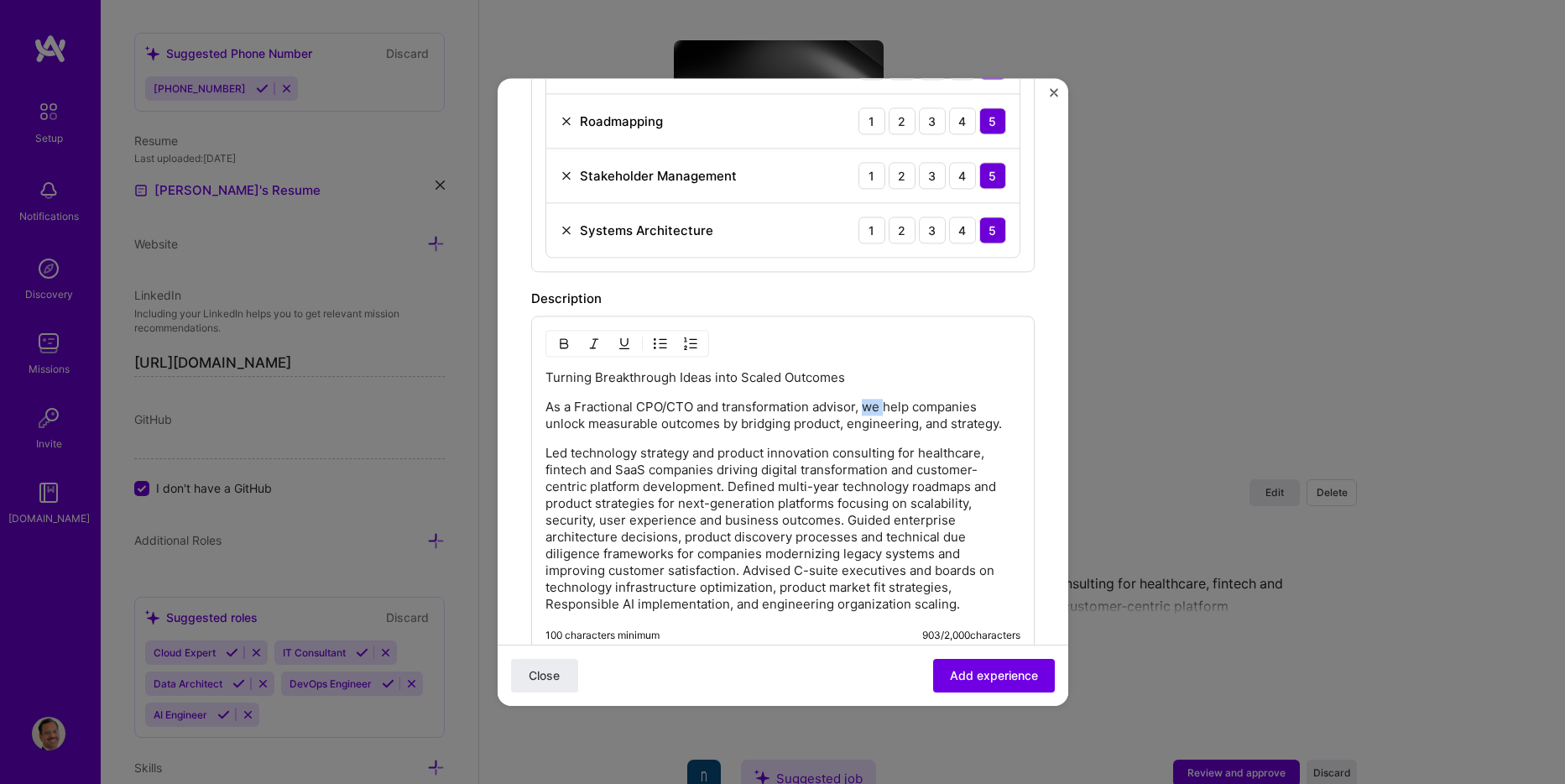
drag, startPoint x: 870, startPoint y: 405, endPoint x: 918, endPoint y: 443, distance: 61.2
click at [870, 405] on p "As a Fractional CPO/CTO and transformation advisor, we help companies unlock me…" at bounding box center [782, 416] width 475 height 33
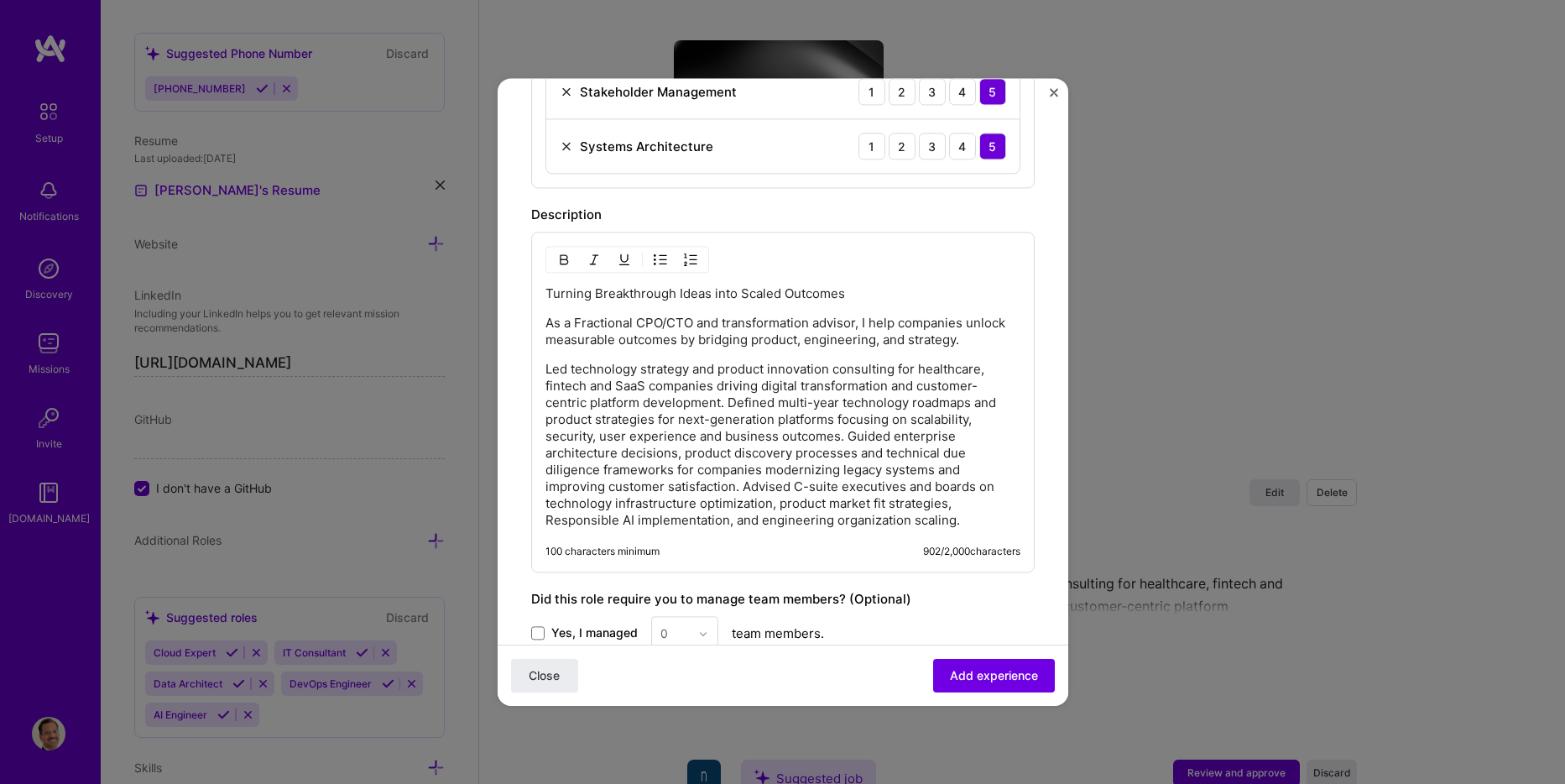
click at [729, 399] on p "Led technology strategy and product innovation consulting for healthcare, finte…" at bounding box center [782, 444] width 475 height 168
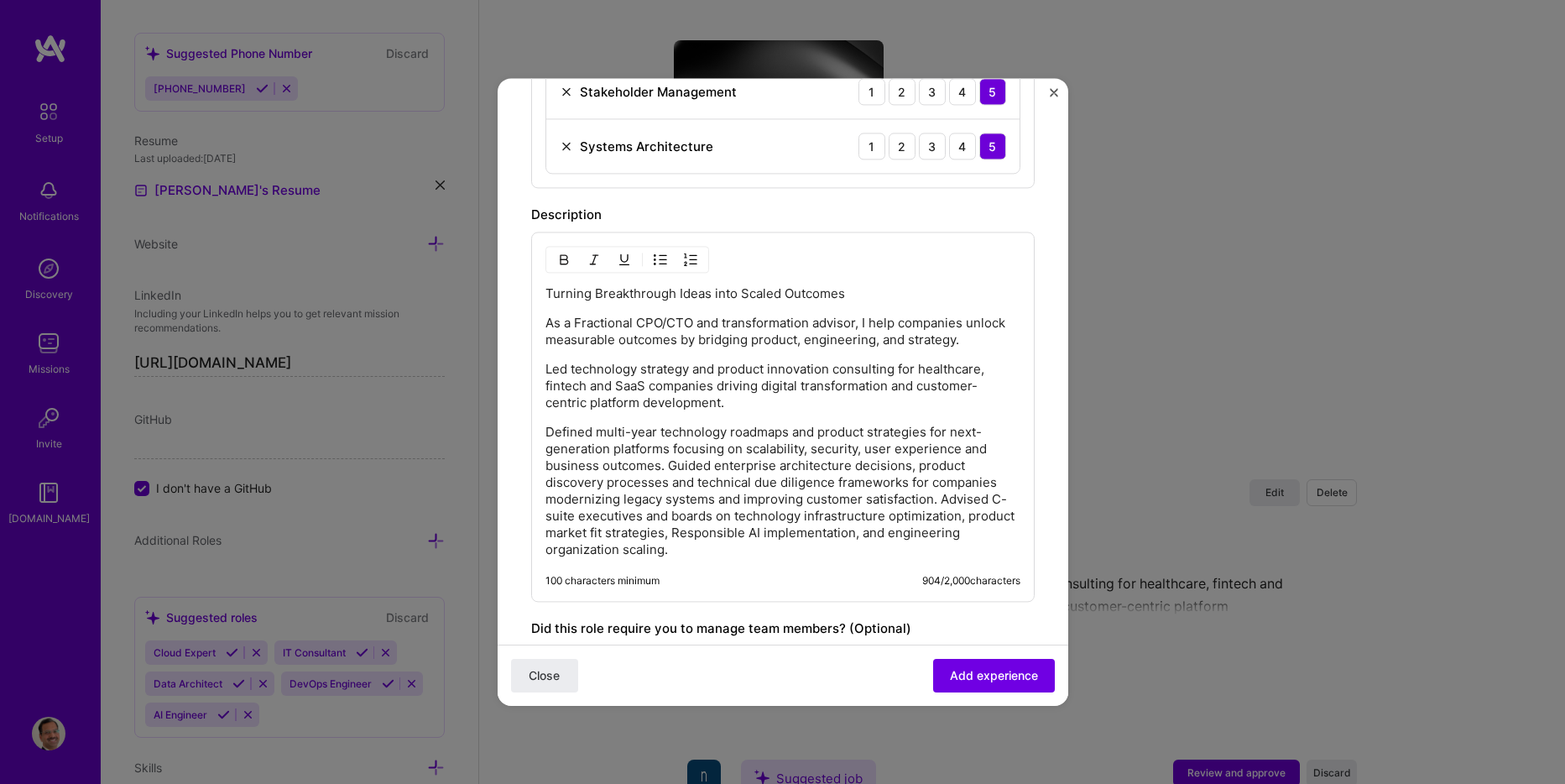
click at [669, 471] on p "Defined multi-year technology roadmaps and product strategies for next-generati…" at bounding box center [782, 490] width 475 height 135
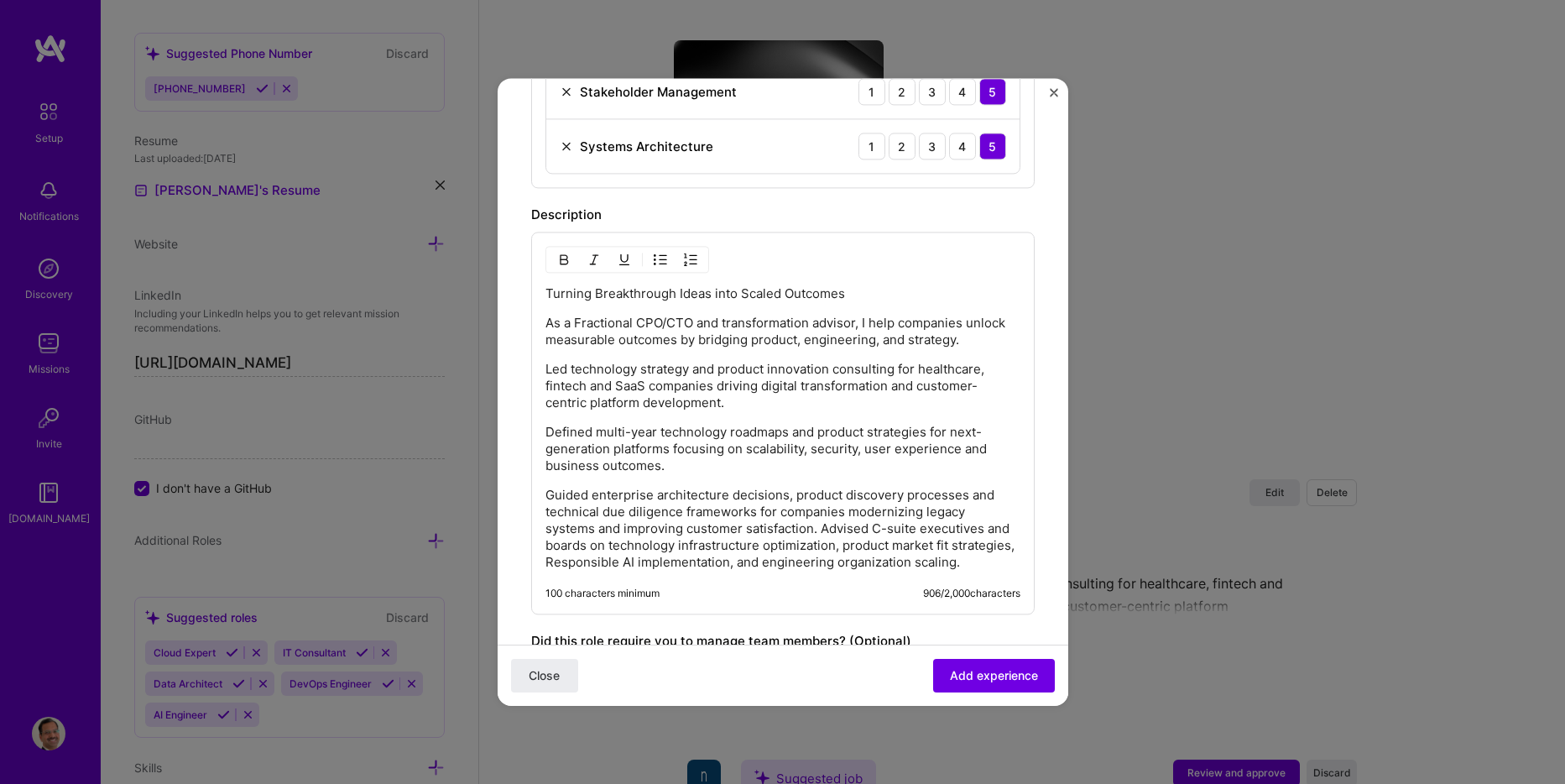
click at [821, 531] on p "Guided enterprise architecture decisions, product discovery processes and techn…" at bounding box center [782, 528] width 475 height 84
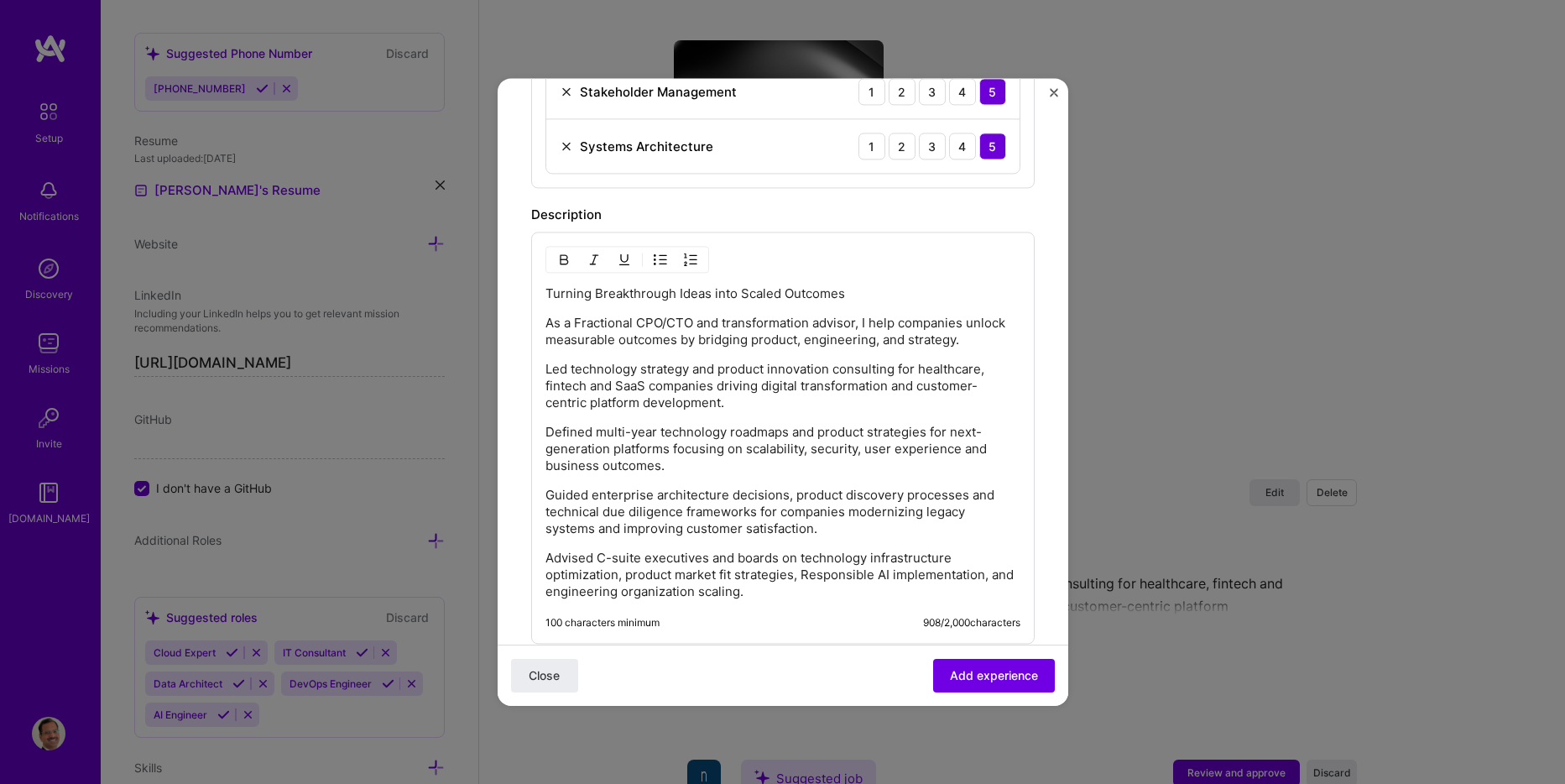
drag, startPoint x: 569, startPoint y: 308, endPoint x: 585, endPoint y: 308, distance: 16.0
click at [569, 308] on div "Turning Breakthrough Ideas into Scaled Outcomes As a Fractional CPO/CTO and tra…" at bounding box center [782, 442] width 475 height 314
click at [911, 296] on p "Turning Breakthrough Ideas into Scaled Outcomes" at bounding box center [782, 293] width 475 height 17
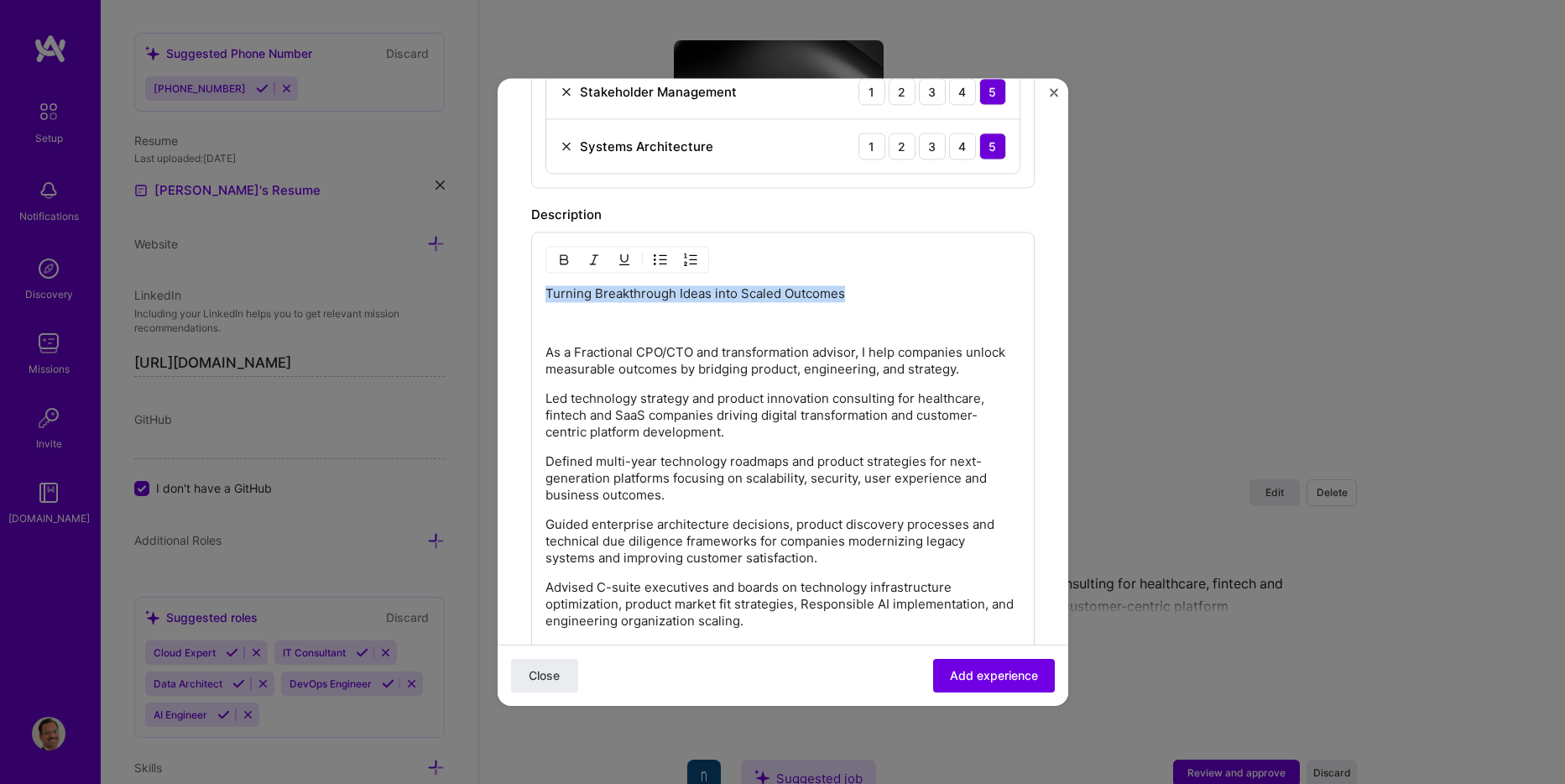
drag, startPoint x: 870, startPoint y: 298, endPoint x: 488, endPoint y: 285, distance: 382.2
click at [488, 285] on div "Create a job experience Jobs help companies understand your past experience. Co…" at bounding box center [782, 392] width 1565 height 784
drag, startPoint x: 561, startPoint y: 258, endPoint x: 601, endPoint y: 317, distance: 71.3
click at [561, 258] on img "button" at bounding box center [564, 259] width 14 height 14
click at [655, 342] on div "Turning Breakthrough Ideas into Scaled Outcomes As a Fractional CPO/CTO and tra…" at bounding box center [782, 457] width 475 height 344
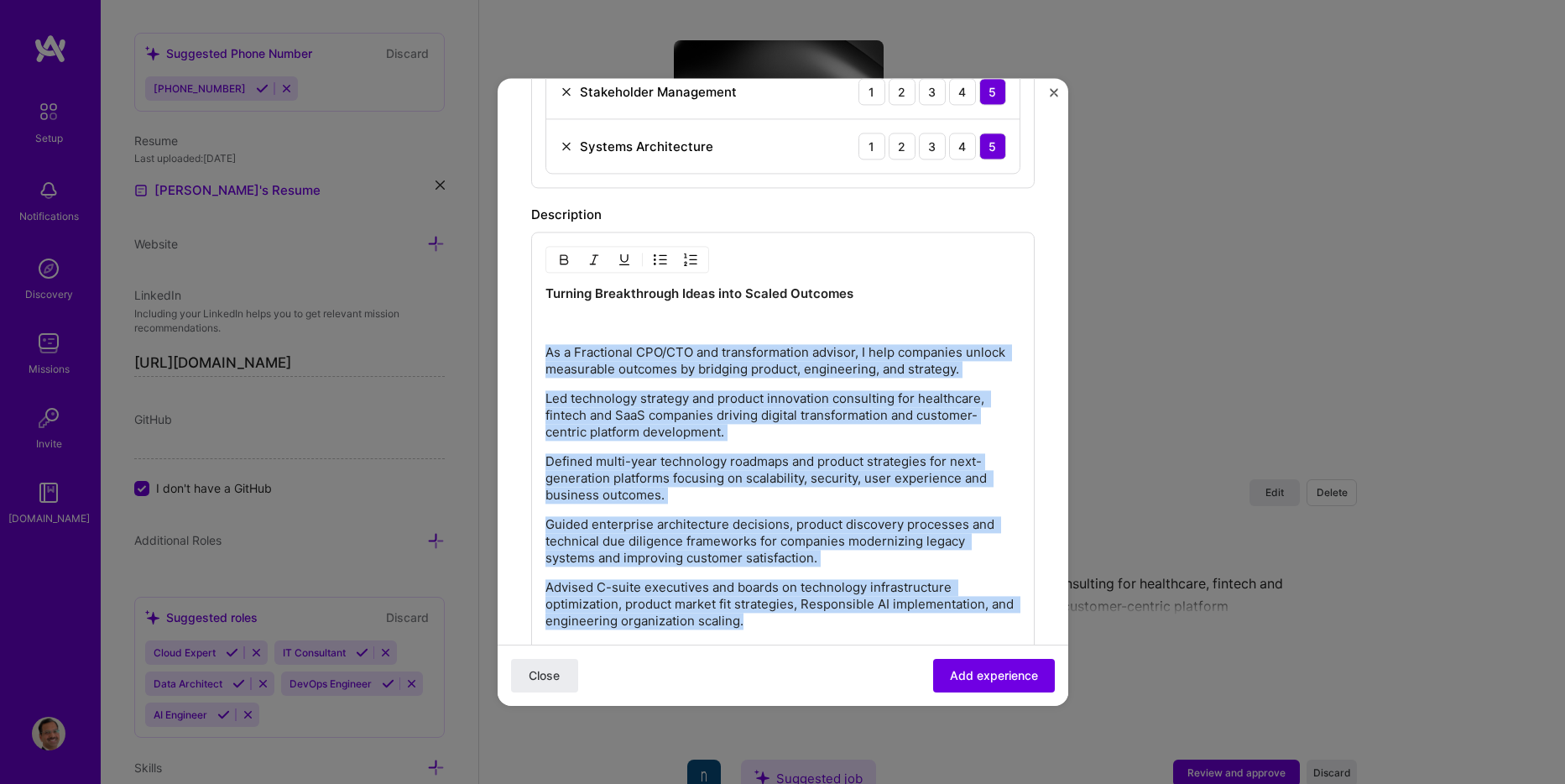
drag, startPoint x: 769, startPoint y: 618, endPoint x: 544, endPoint y: 348, distance: 351.5
click at [544, 348] on div "Turning Breakthrough Ideas into Scaled Outcomes As a Fractional CPO/CTO and tra…" at bounding box center [782, 452] width 503 height 441
click at [661, 256] on img "button" at bounding box center [661, 259] width 14 height 14
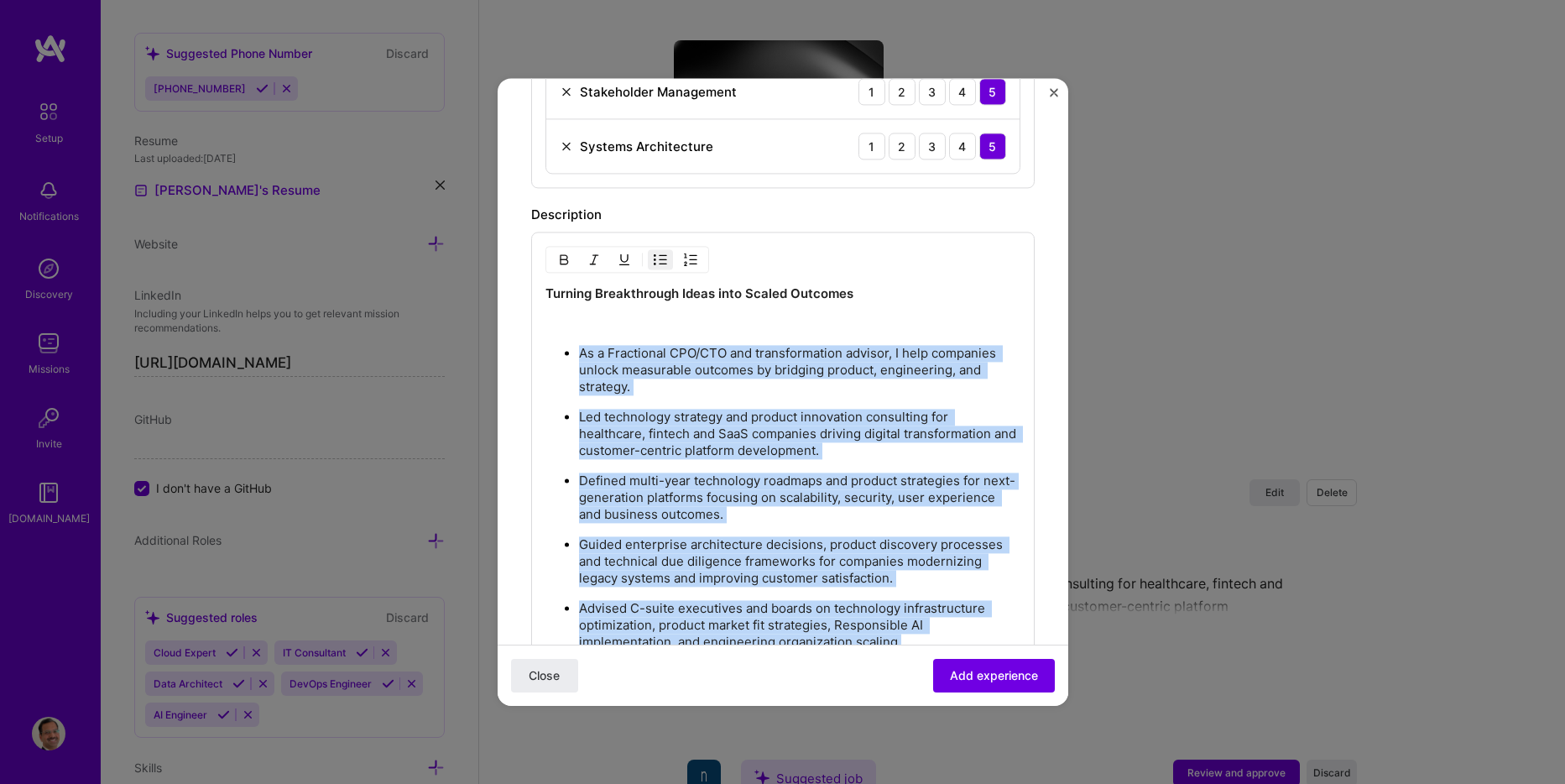
click at [704, 393] on p "As a Fractional CPO/CTO and transformation advisor, I help companies unlock mea…" at bounding box center [799, 369] width 441 height 50
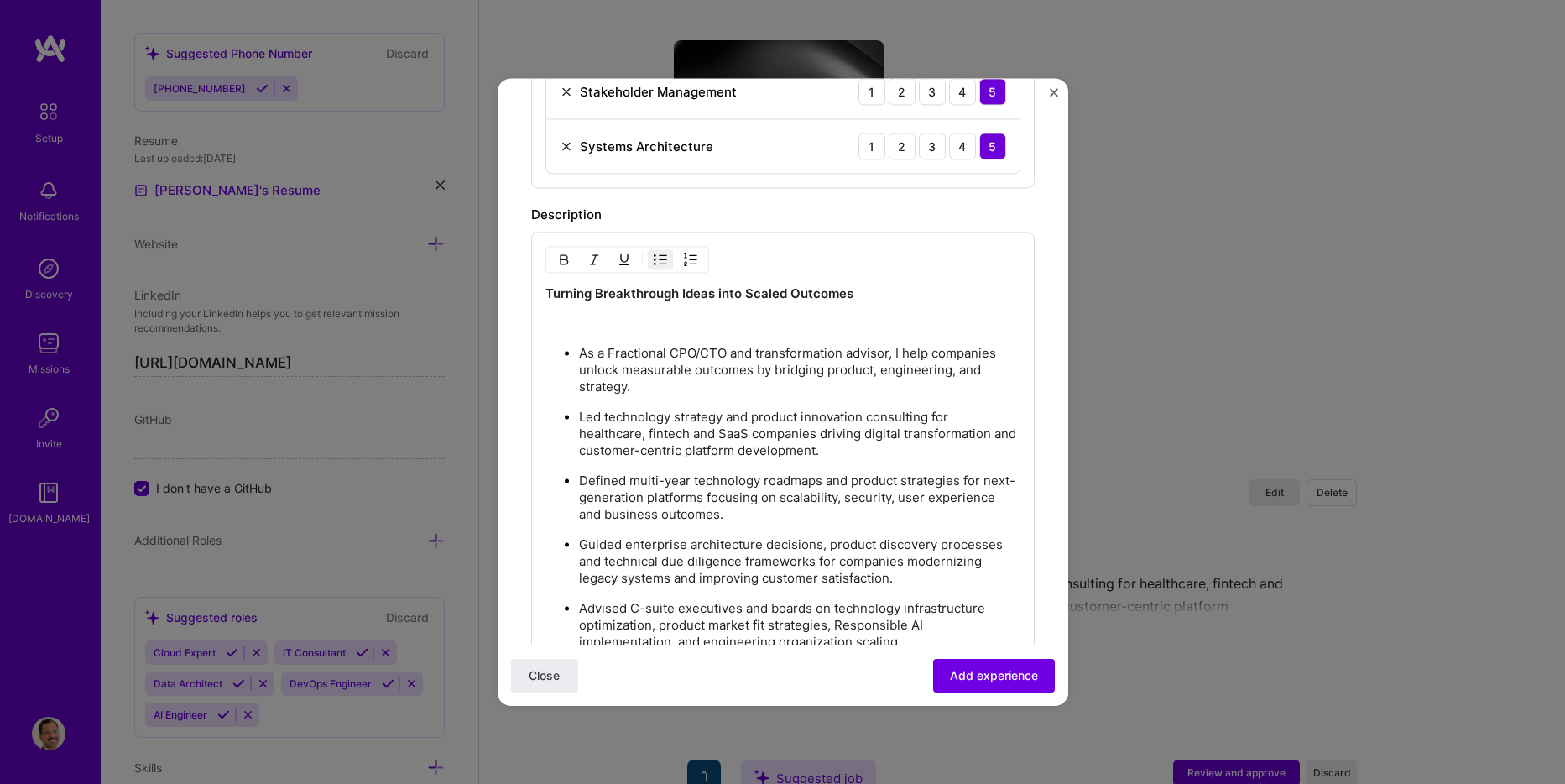
click at [584, 353] on p "As a Fractional CPO/CTO and transformation advisor, I help companies unlock mea…" at bounding box center [799, 369] width 441 height 50
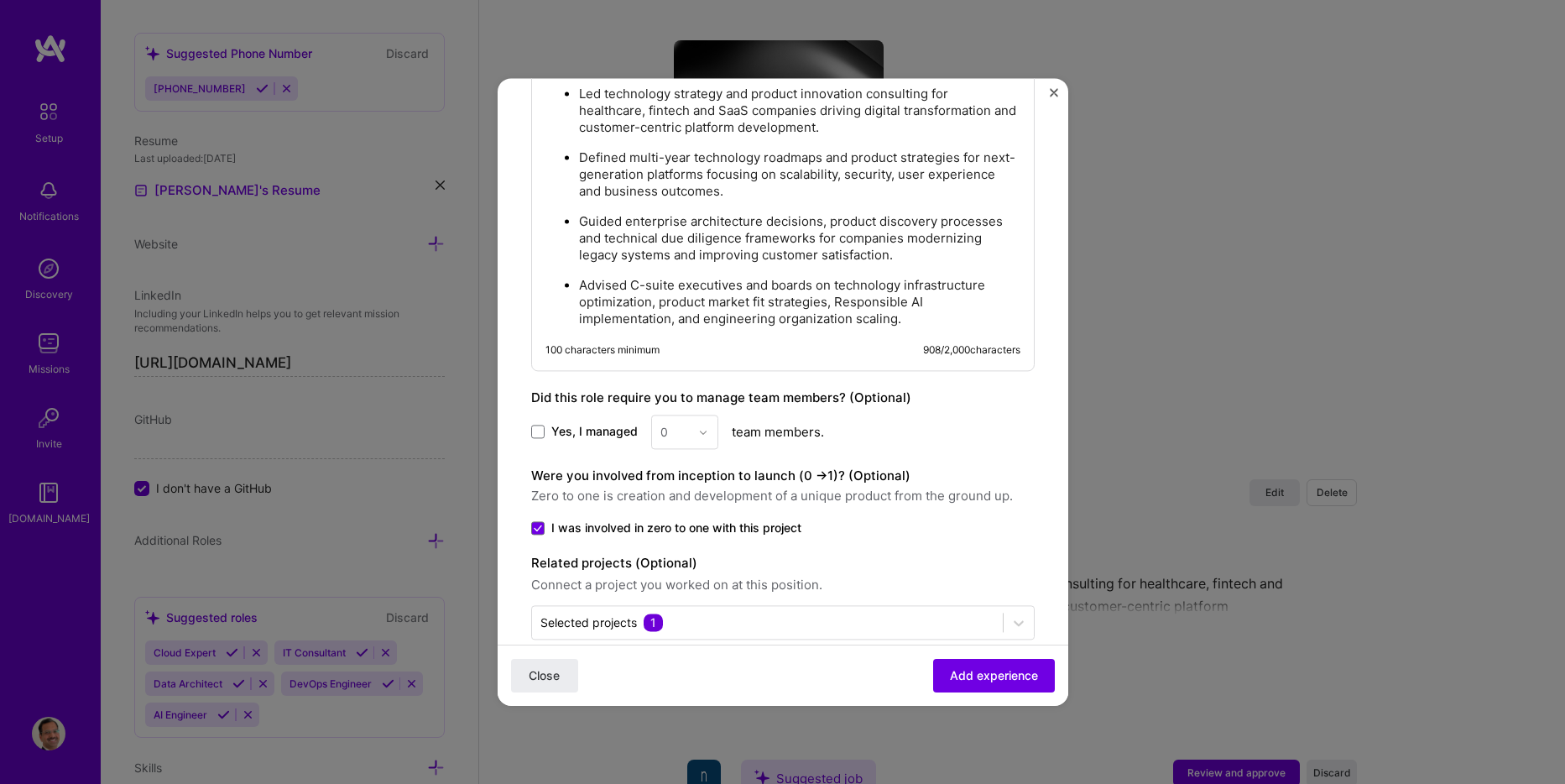
scroll to position [1508, 0]
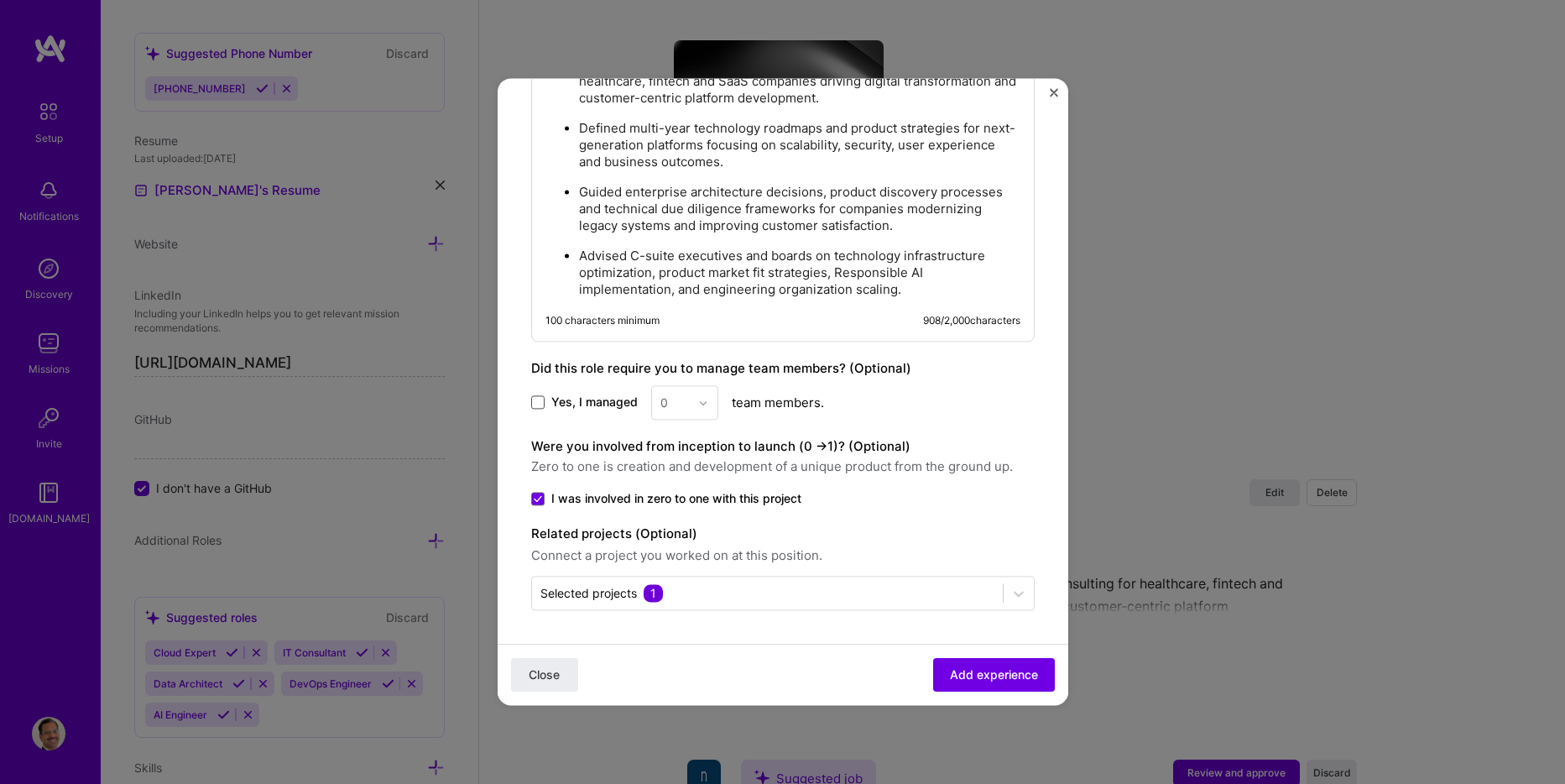
click at [544, 404] on span at bounding box center [538, 403] width 14 height 14
click at [0, 0] on input "Yes, I managed" at bounding box center [0, 0] width 0 height 0
click at [704, 399] on img at bounding box center [703, 403] width 10 height 10
click at [674, 568] on div "5" at bounding box center [685, 571] width 57 height 31
click at [961, 670] on span "Add experience" at bounding box center [995, 674] width 88 height 17
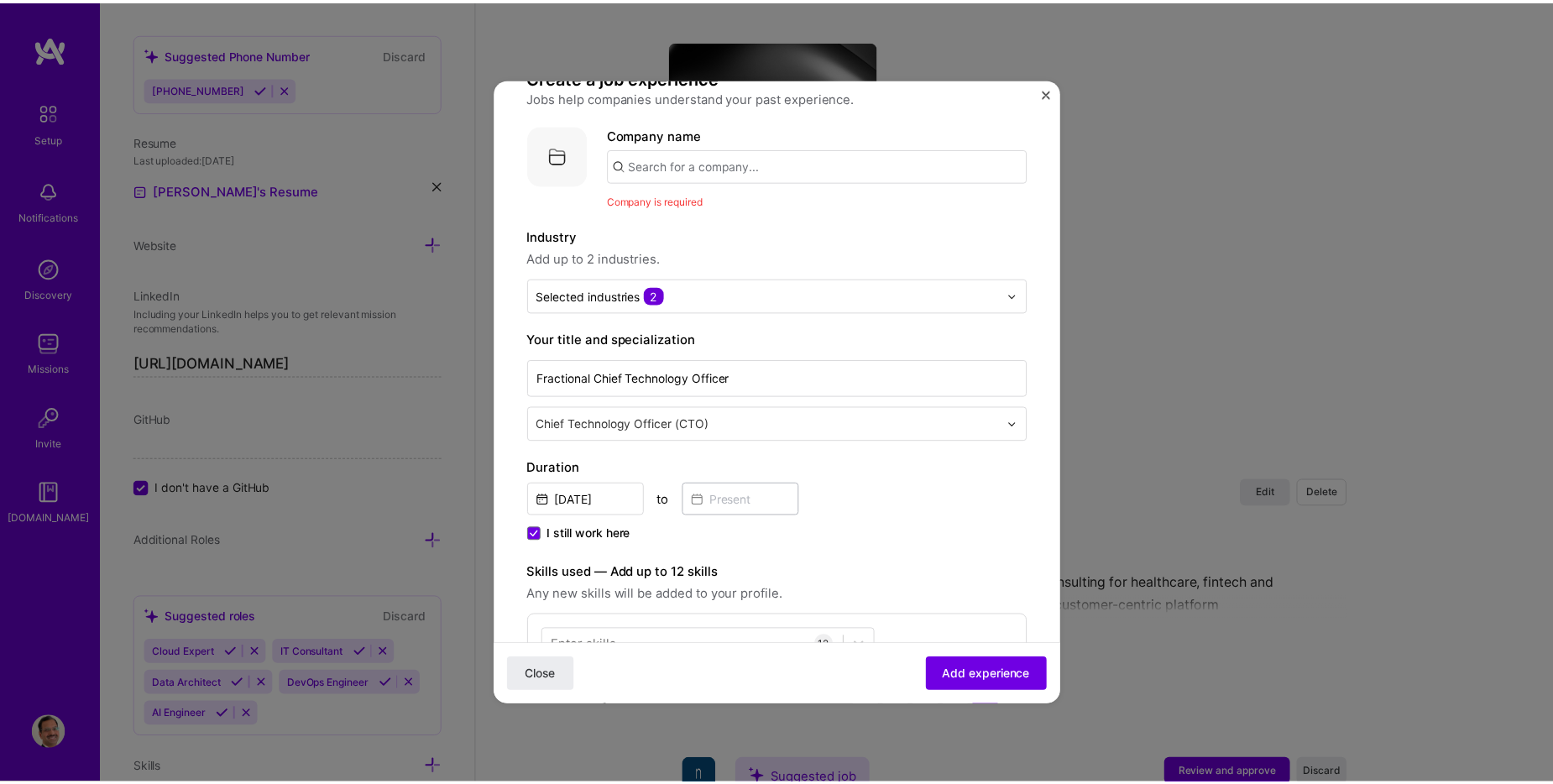
scroll to position [9, 0]
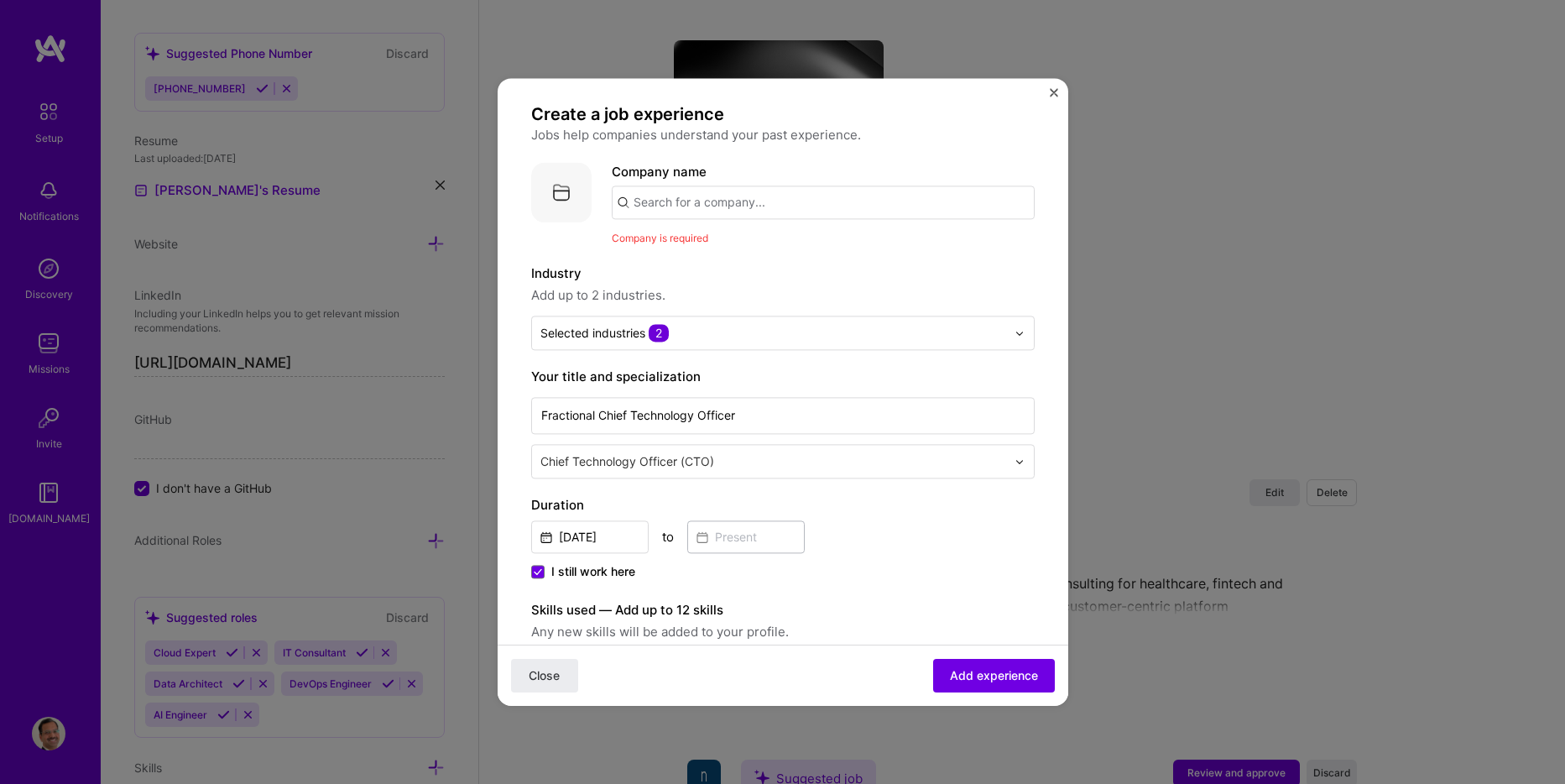
click at [760, 203] on input "text" at bounding box center [823, 202] width 423 height 33
type input "Innoventum"
click at [757, 252] on div "Innoventum" at bounding box center [748, 249] width 85 height 29
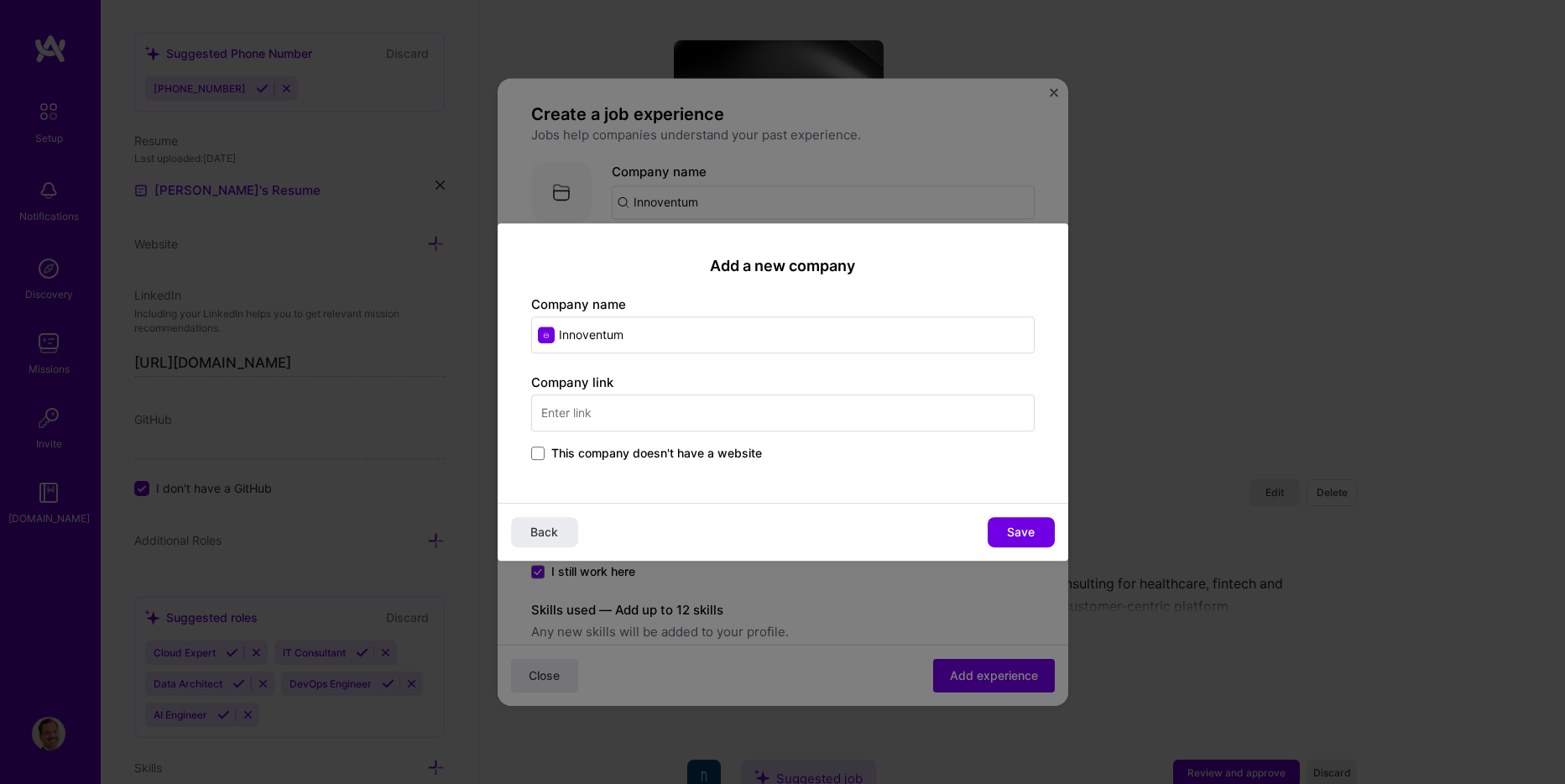
click at [546, 453] on label "This company doesn't have a website" at bounding box center [646, 453] width 231 height 17
click at [0, 0] on input "This company doesn't have a website" at bounding box center [0, 0] width 0 height 0
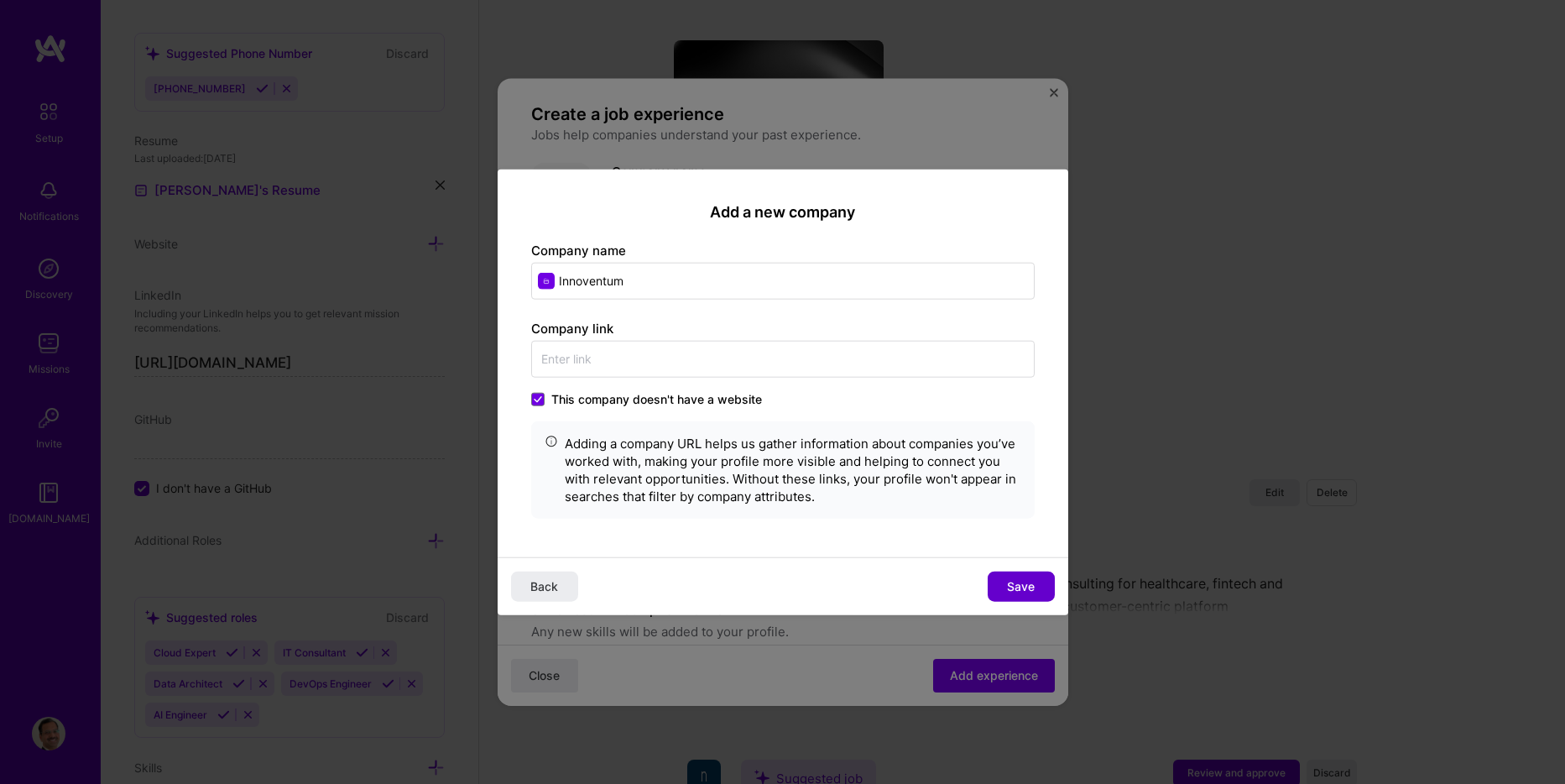
click at [1014, 584] on span "Save" at bounding box center [1021, 585] width 28 height 17
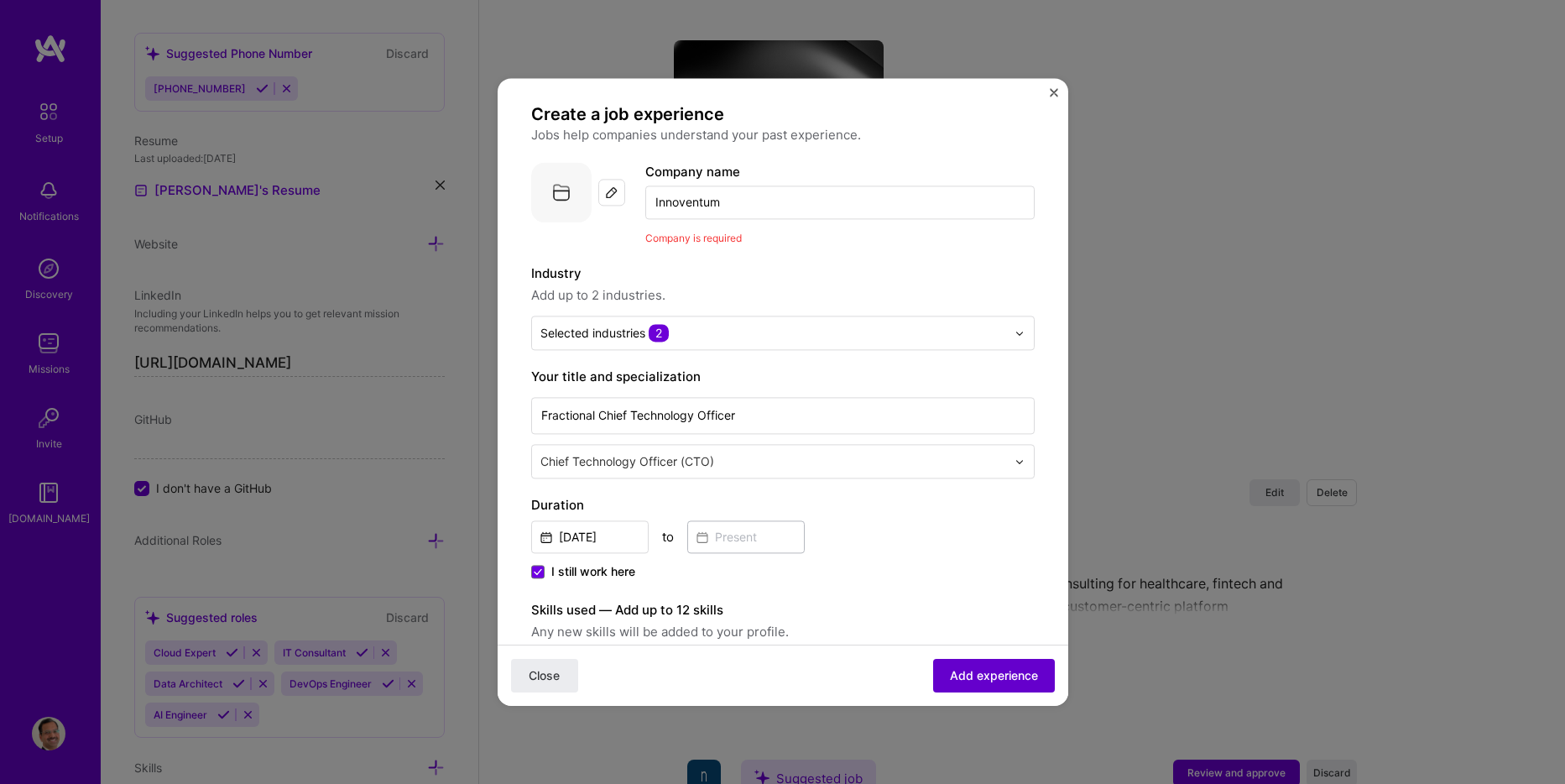
click at [954, 669] on span "Add experience" at bounding box center [995, 675] width 88 height 17
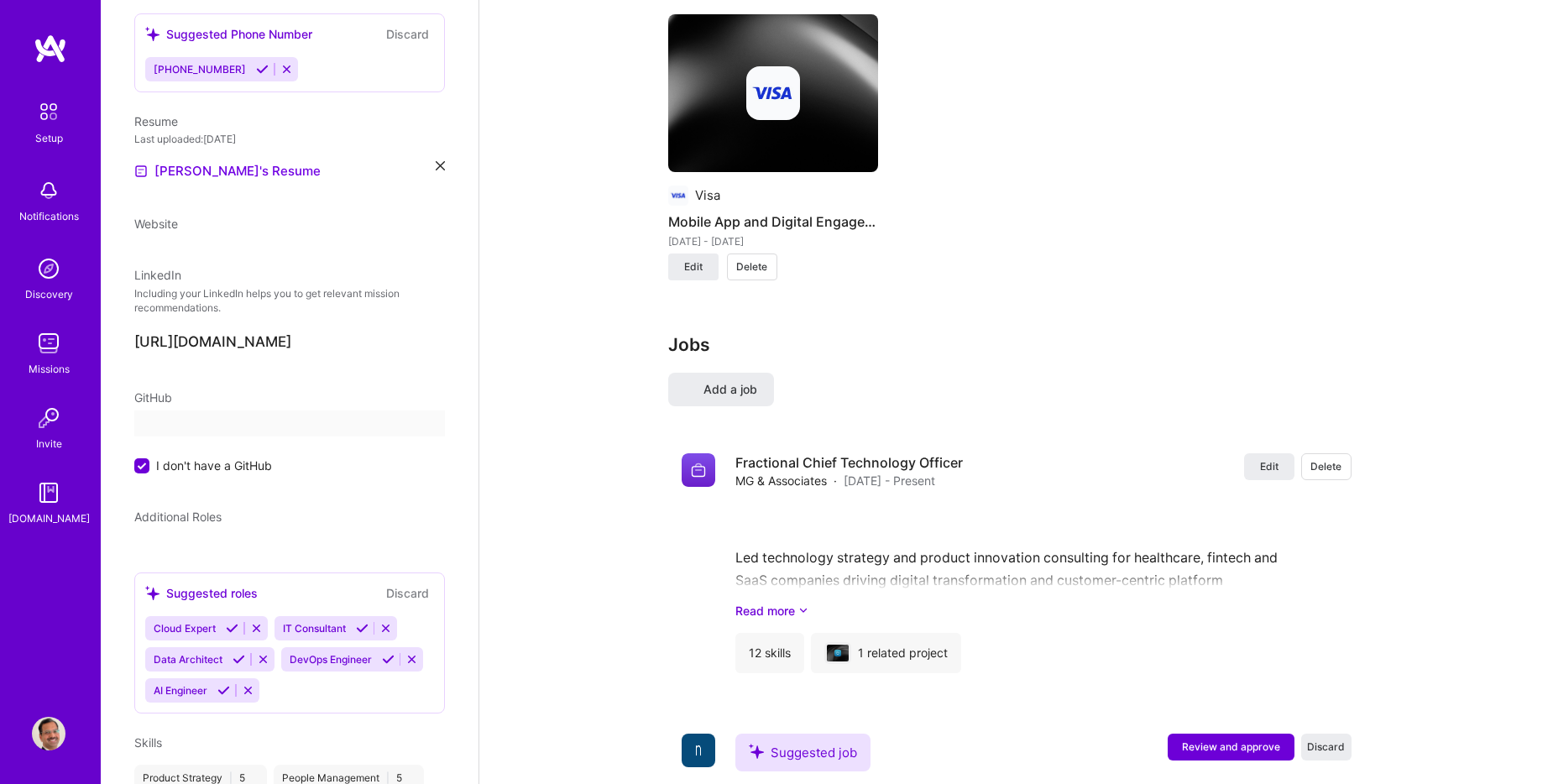
select select "US"
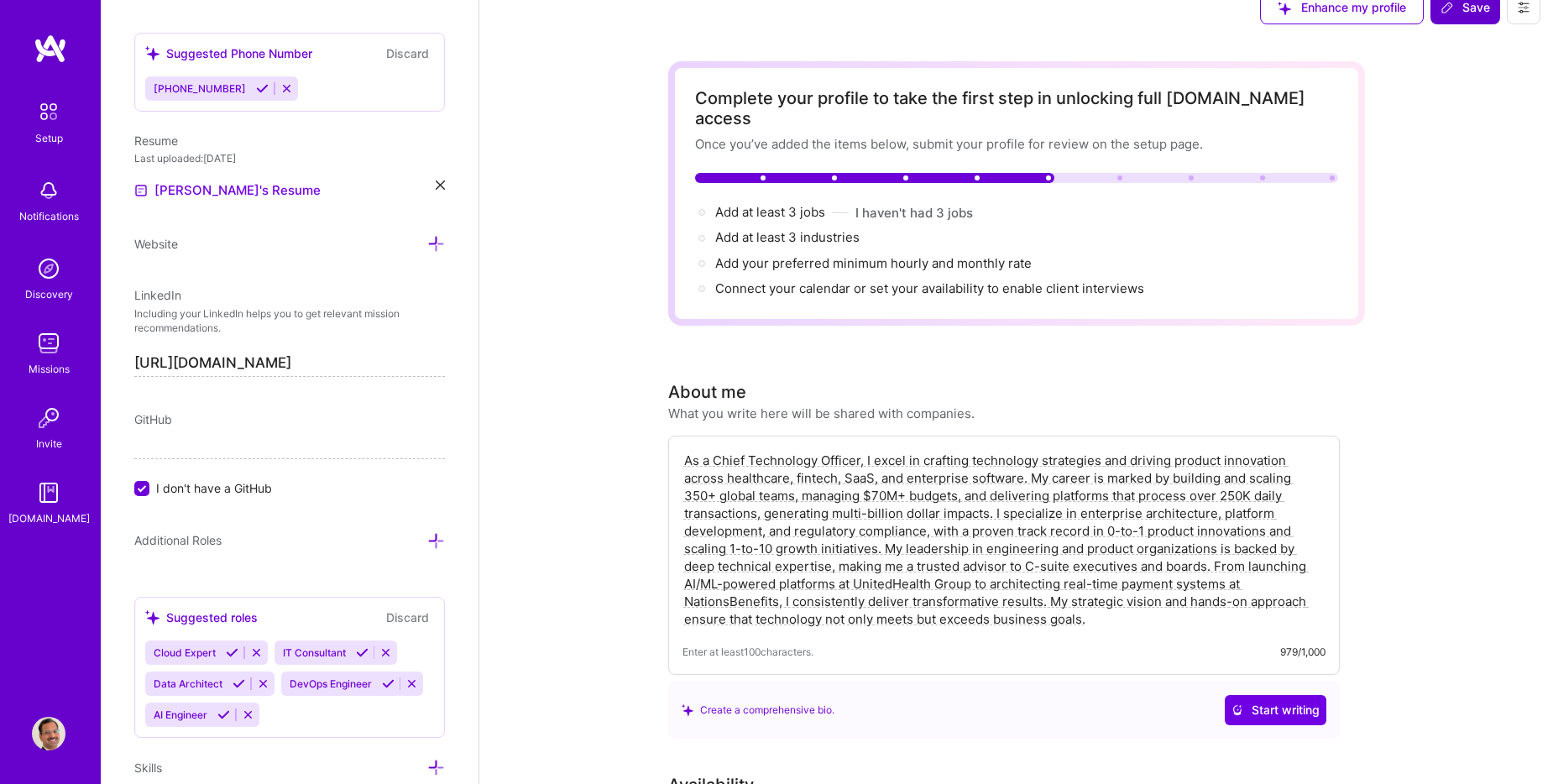
scroll to position [0, 0]
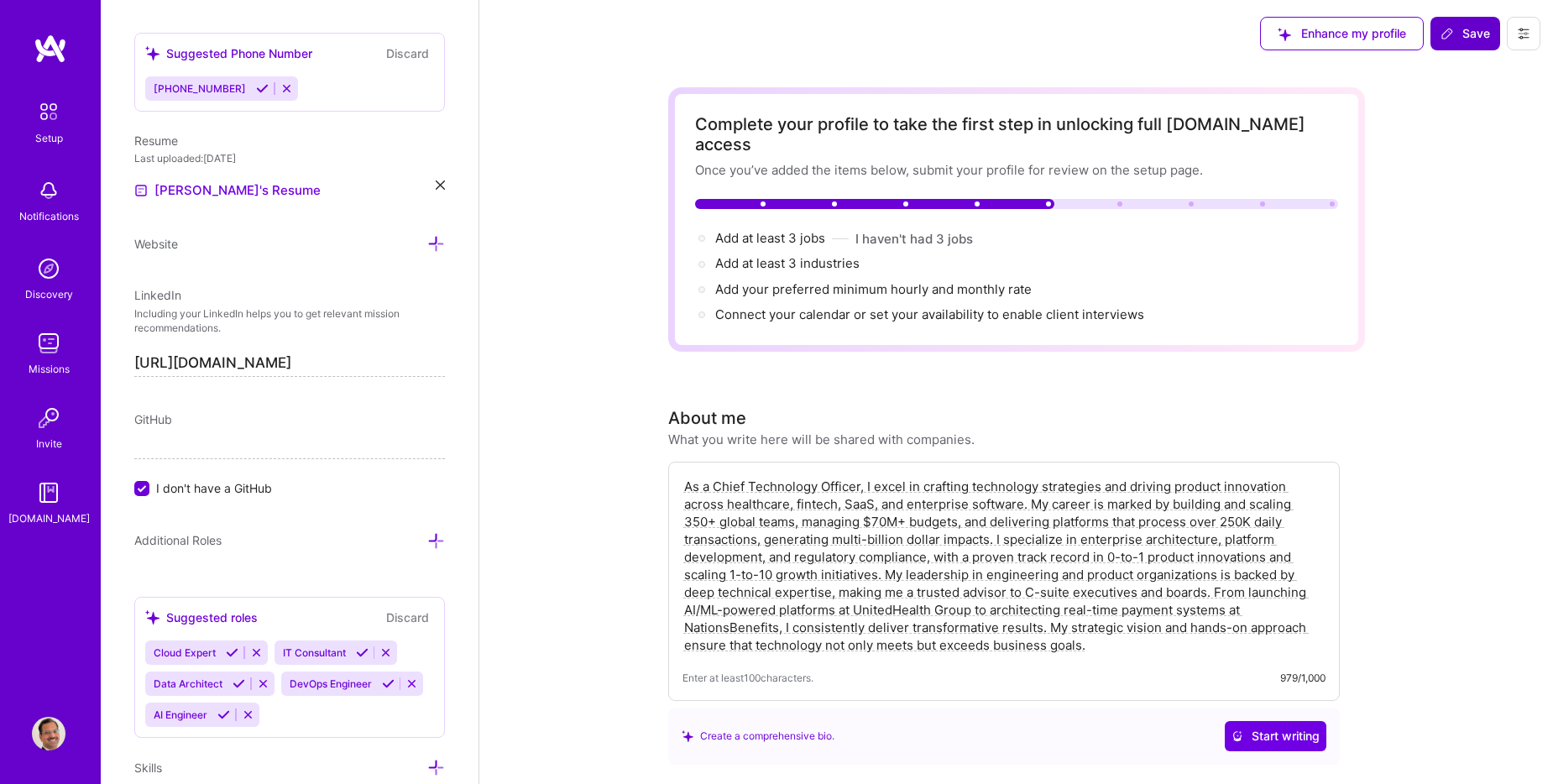
click at [1261, 512] on textarea "As a Chief Technology Officer, I excel in crafting technology strategies and dr…" at bounding box center [1004, 565] width 643 height 180
click at [1255, 727] on span "Start writing" at bounding box center [1276, 735] width 88 height 17
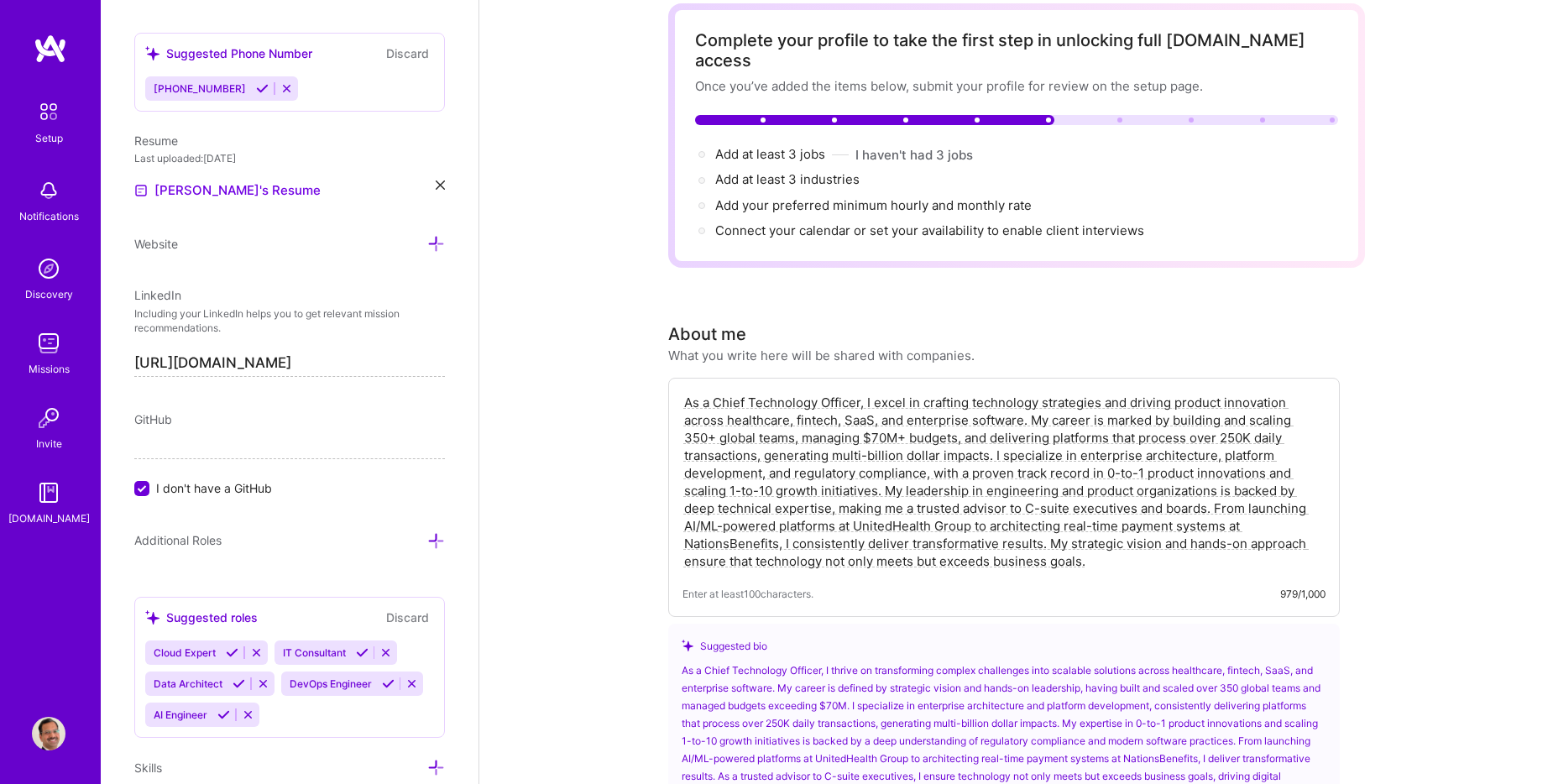
scroll to position [168, 0]
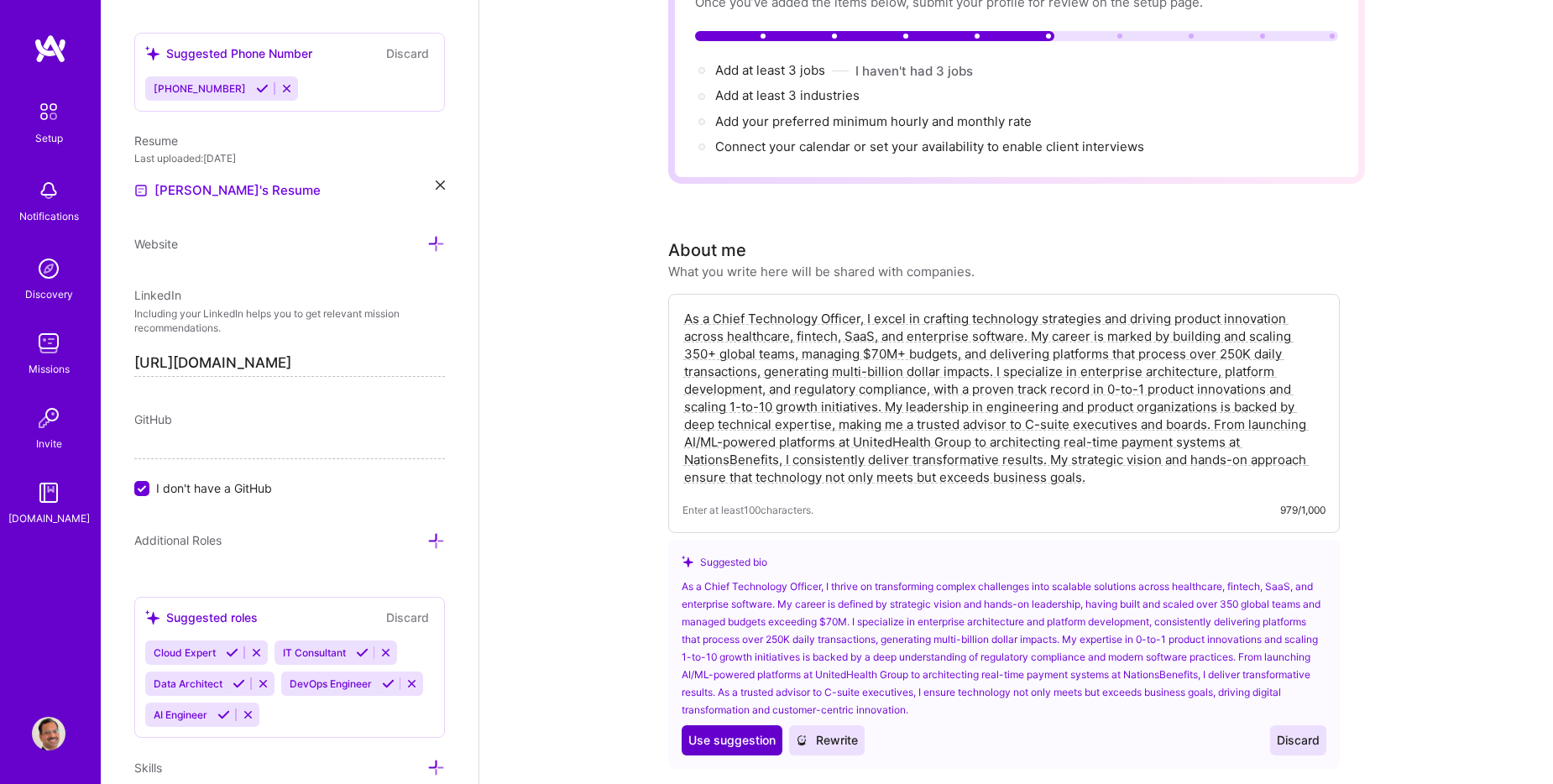
click at [726, 732] on span "Use suggestion" at bounding box center [731, 740] width 87 height 17
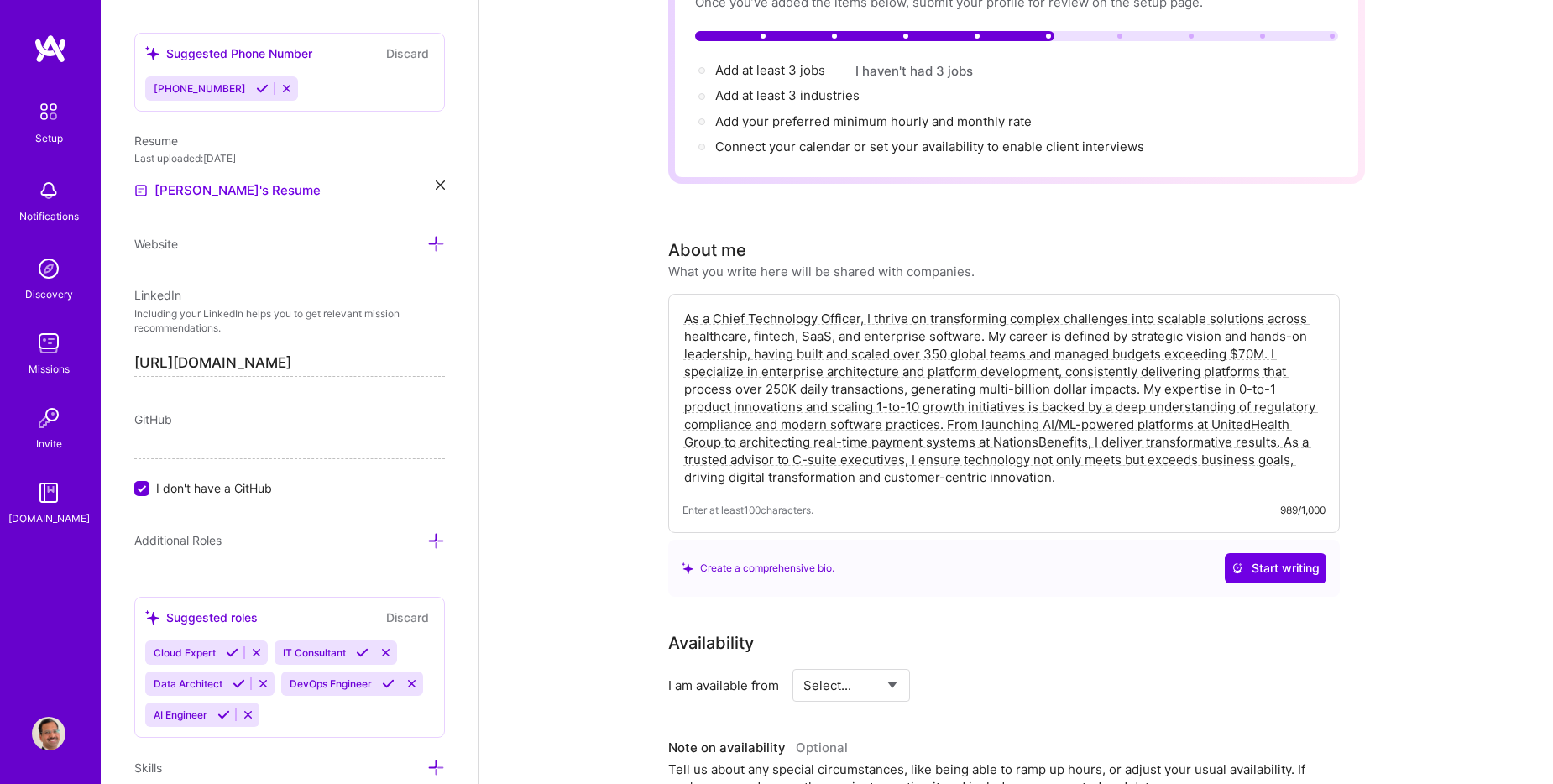
click at [720, 308] on textarea "As a Chief Technology Officer, I thrive on transforming complex challenges into…" at bounding box center [1004, 397] width 643 height 180
click at [721, 308] on textarea "As a fractional Chief Technology Officer, I thrive on transforming complex chal…" at bounding box center [1004, 397] width 643 height 180
type textarea "As a Chief Technology Officer, I thrive on transforming complex challenges into…"
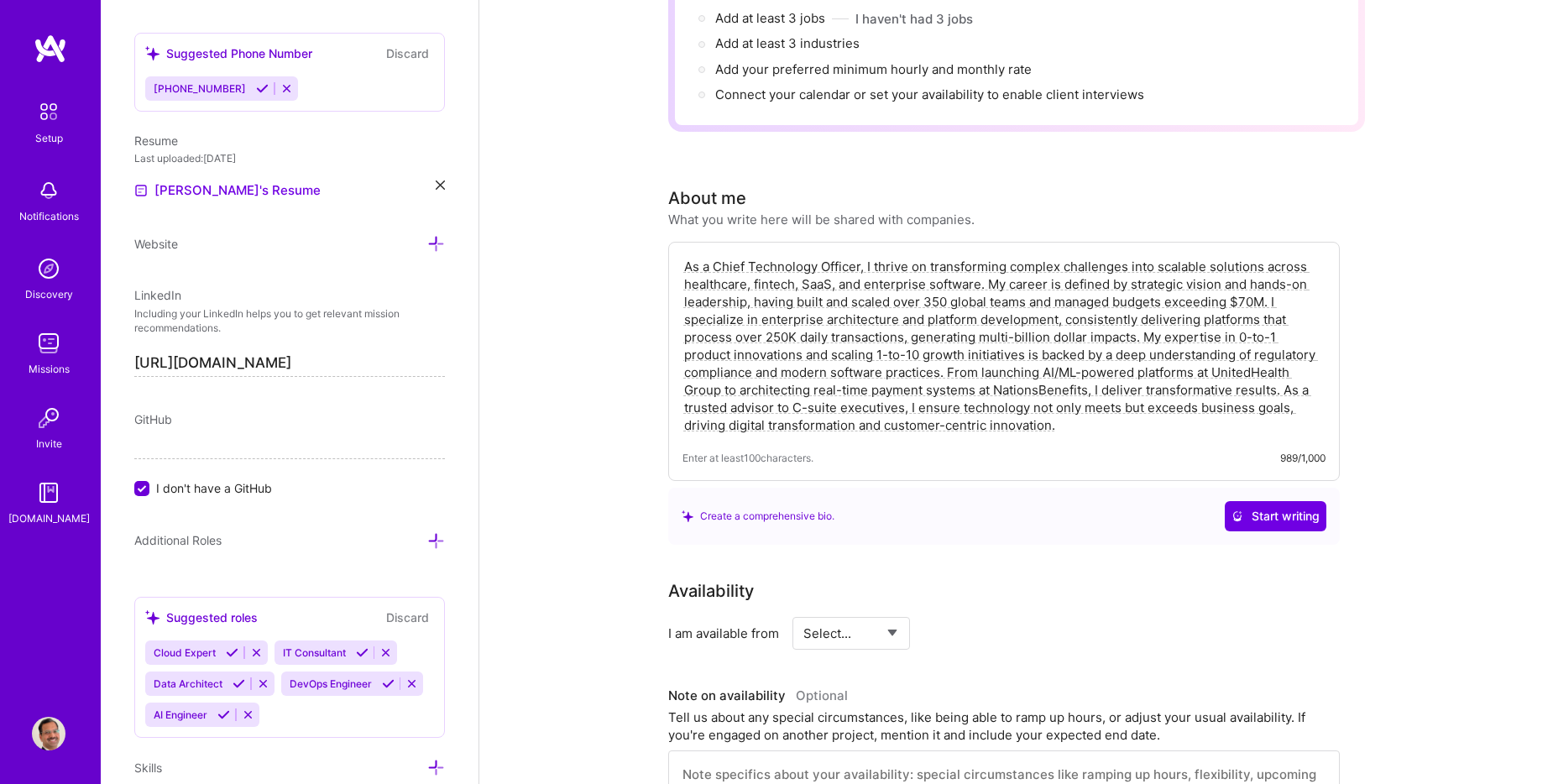
scroll to position [336, 0]
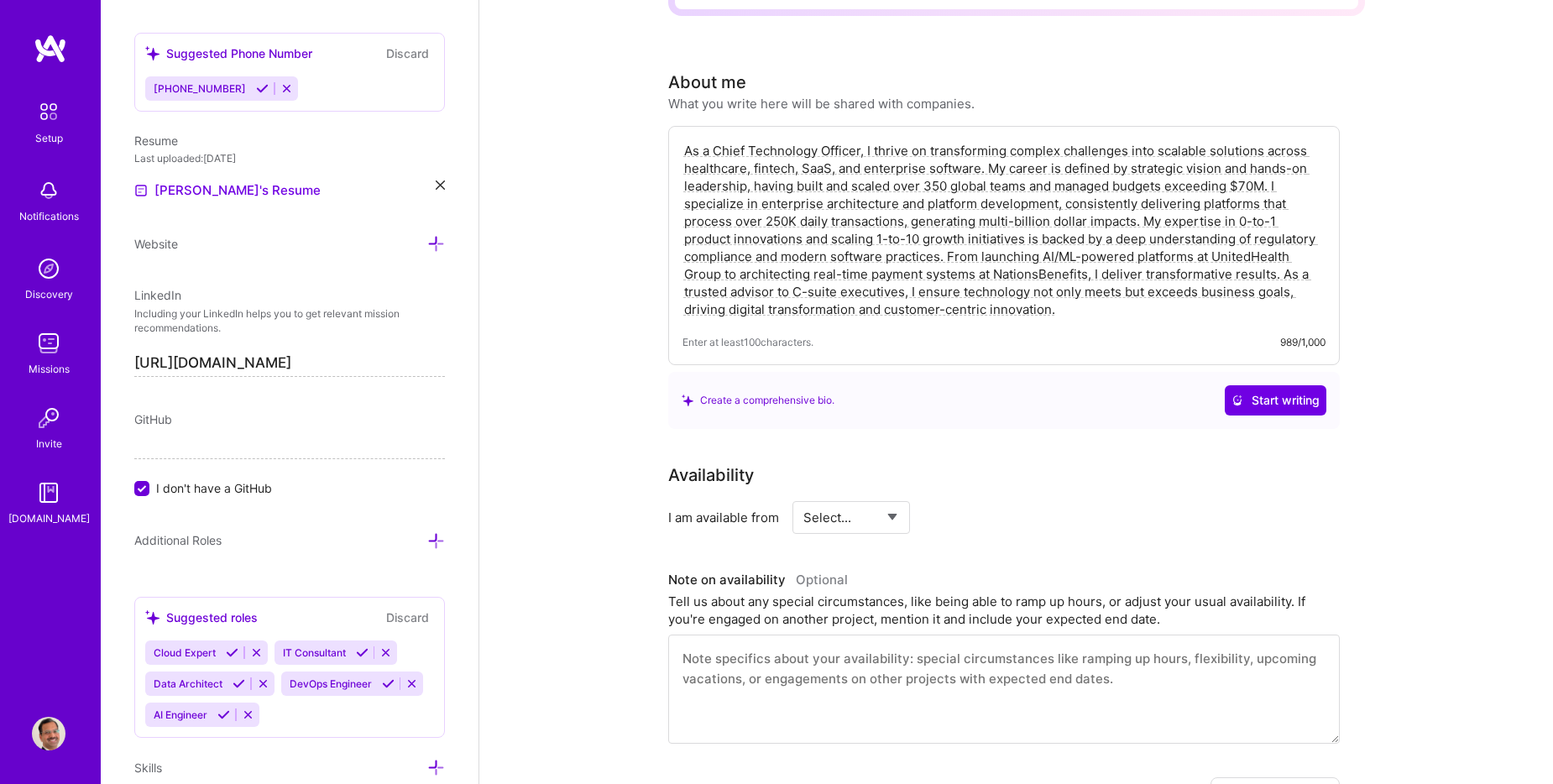
click at [891, 496] on select "Select... Right Now Future Date Not Available" at bounding box center [851, 518] width 96 height 43
select select "Right Now"
click at [803, 496] on select "Select... Right Now Future Date Not Available" at bounding box center [851, 518] width 96 height 43
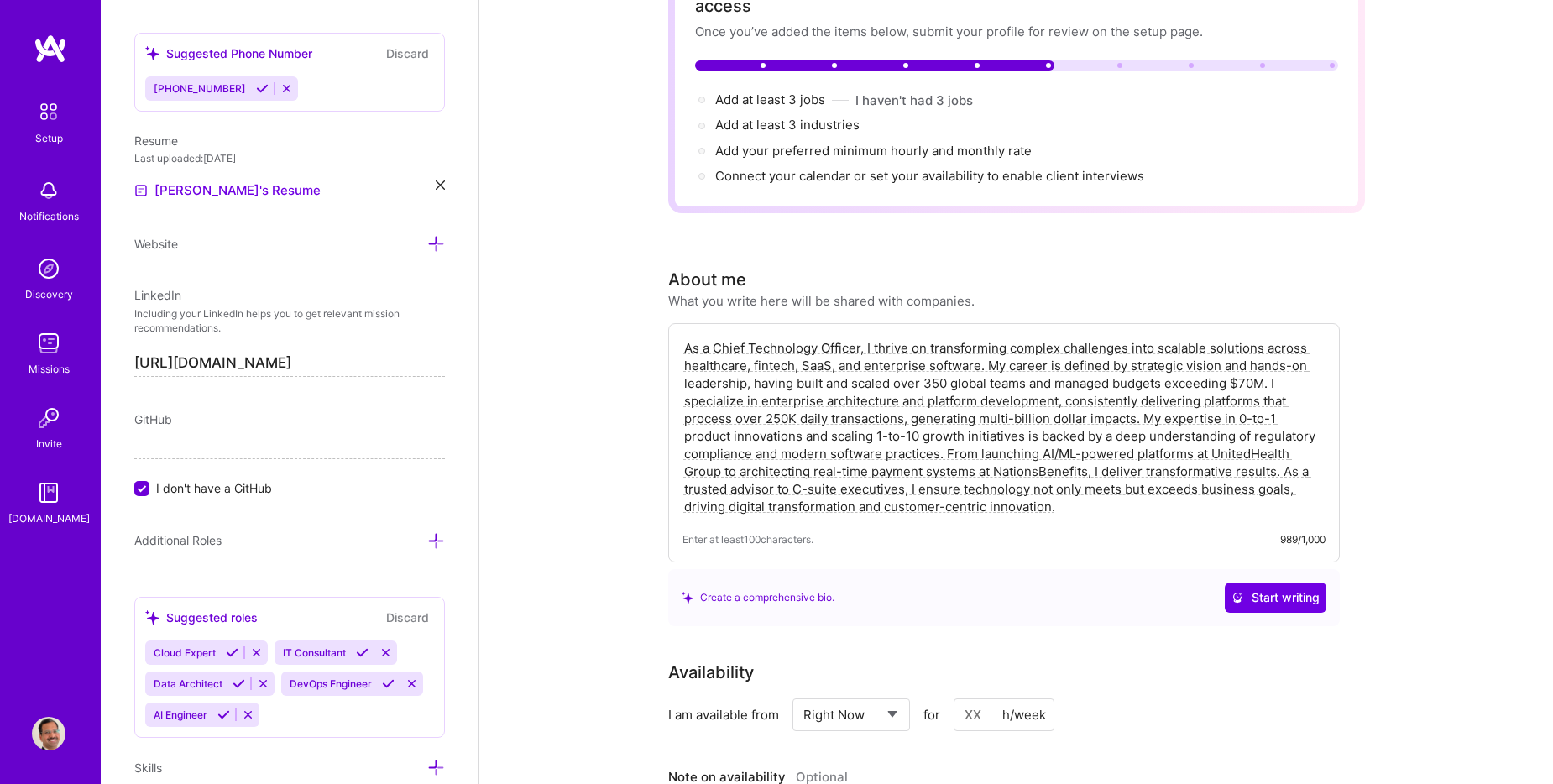
scroll to position [0, 0]
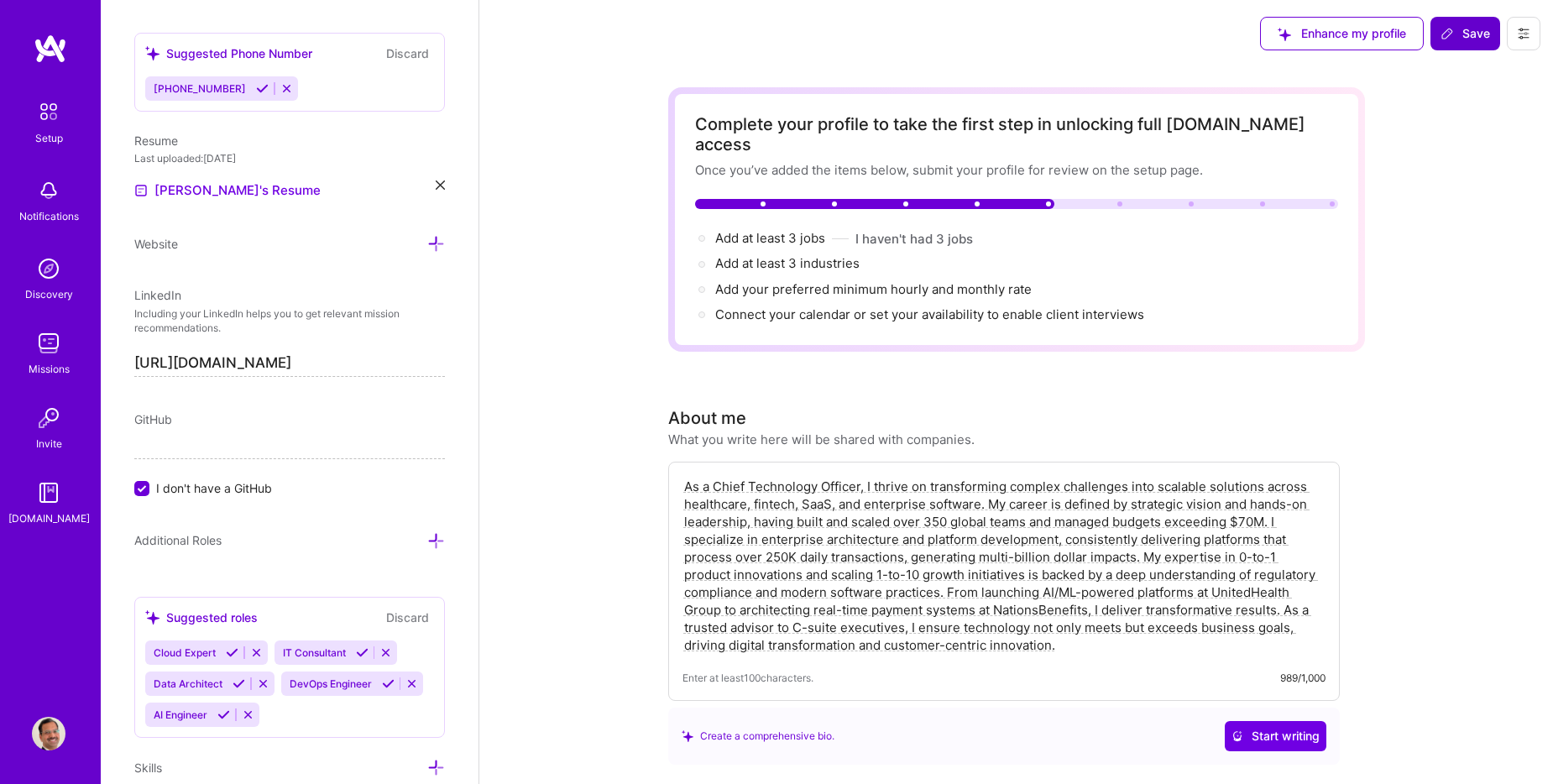
click at [1456, 31] on span "Save" at bounding box center [1465, 33] width 49 height 17
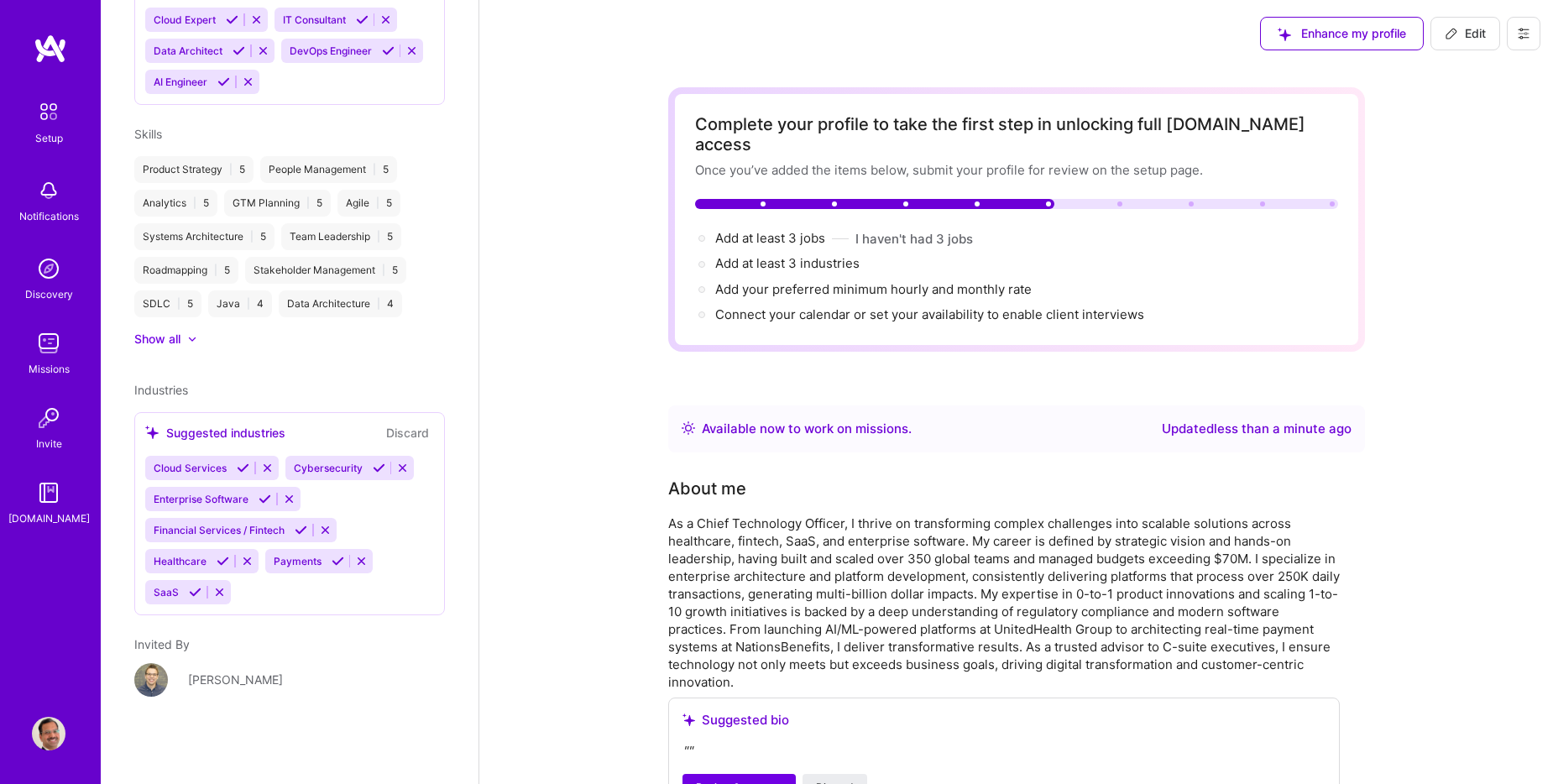
scroll to position [427, 0]
